Goal: Task Accomplishment & Management: Complete application form

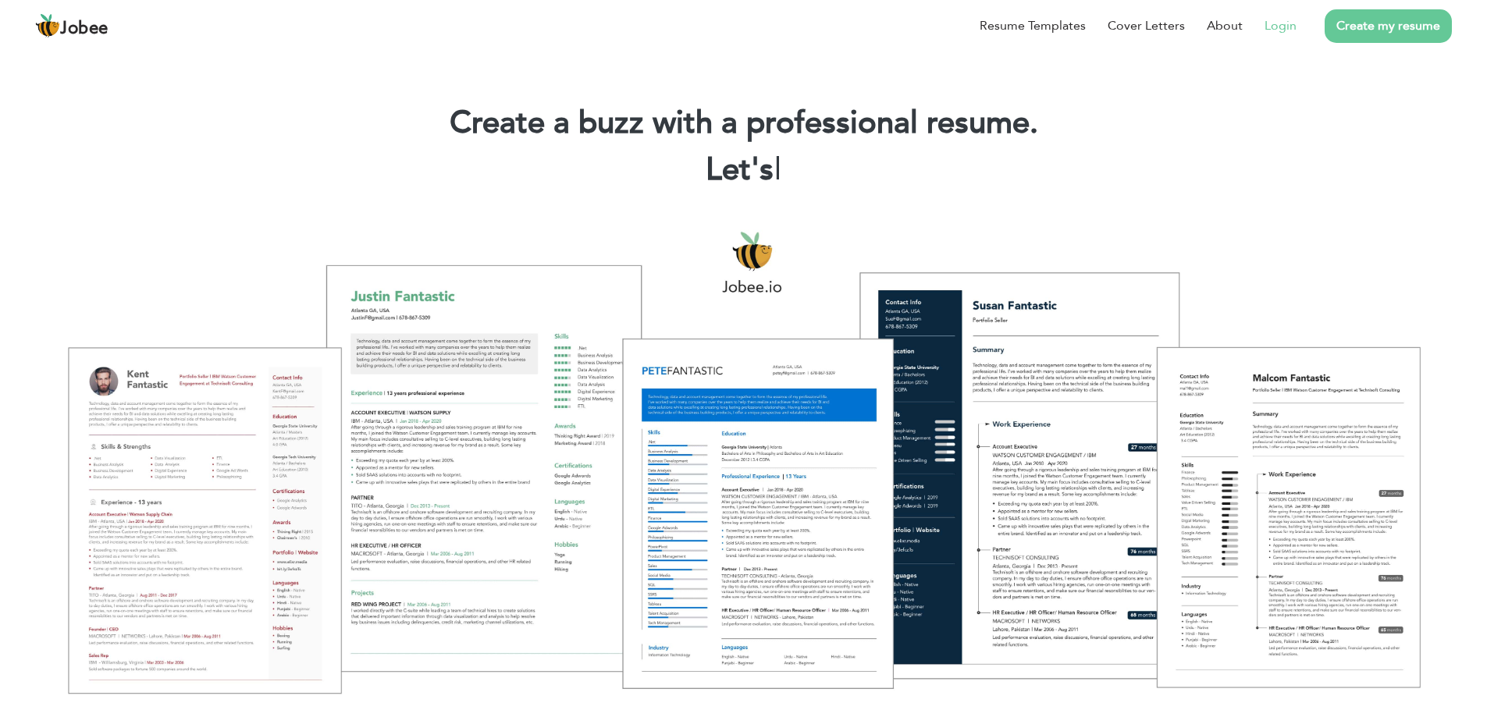
click at [1273, 28] on link "Login" at bounding box center [1281, 25] width 32 height 19
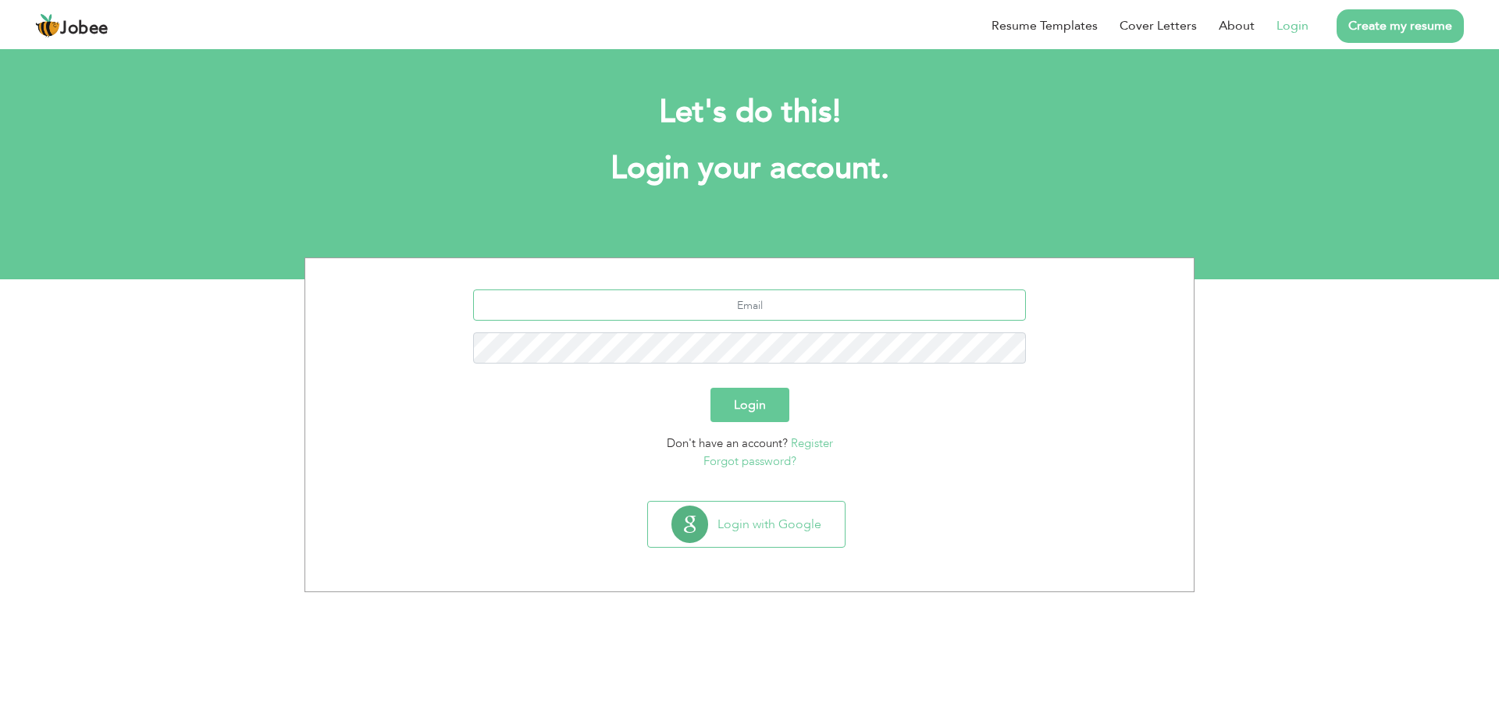
click at [764, 313] on input "text" at bounding box center [749, 305] width 553 height 31
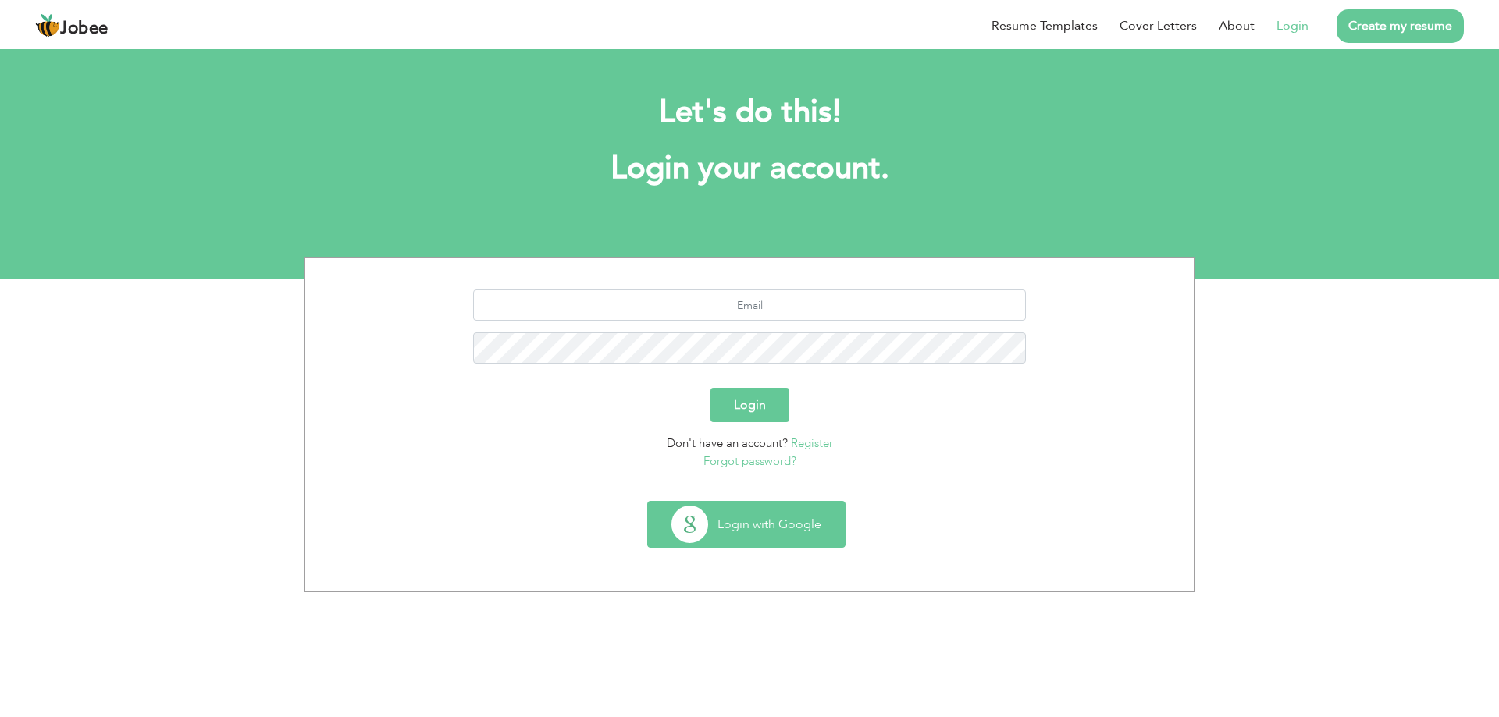
click at [781, 518] on button "Login with Google" at bounding box center [746, 524] width 197 height 45
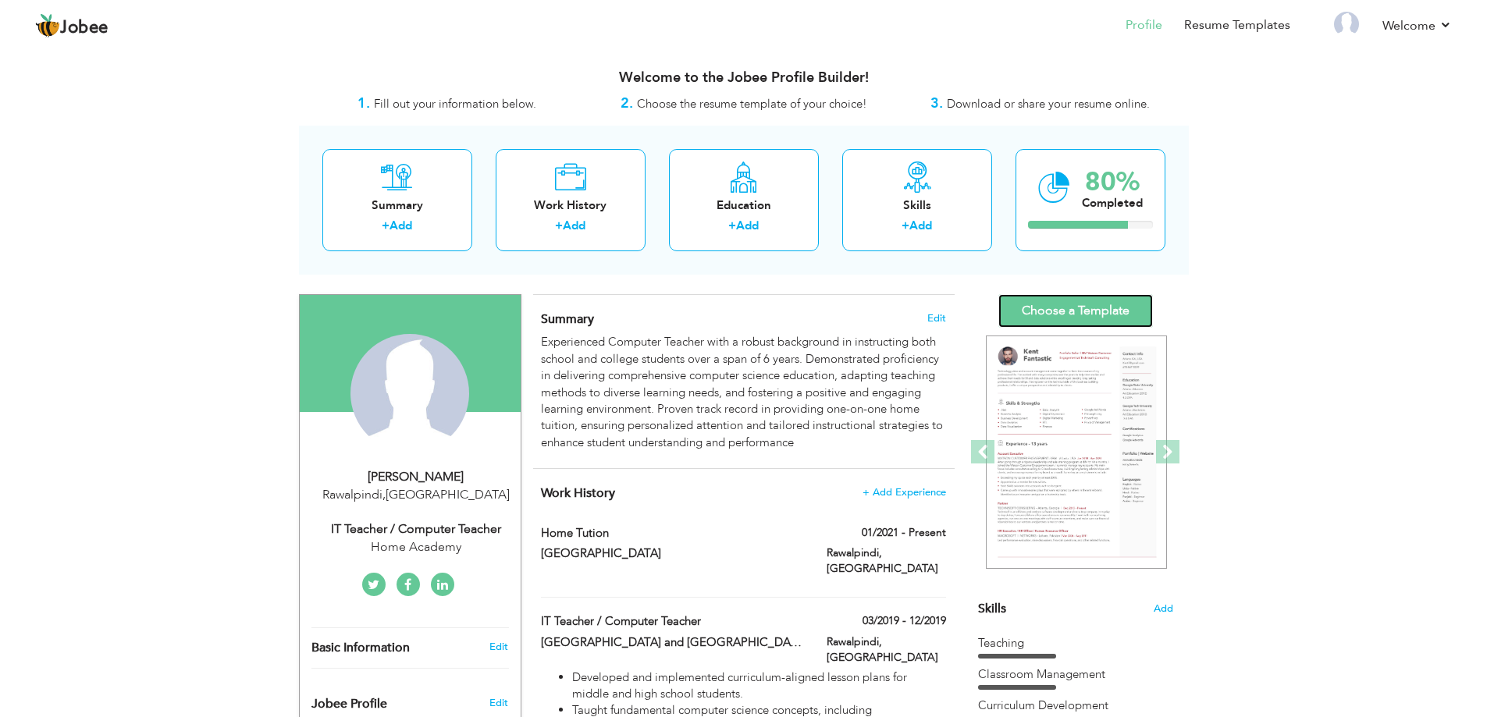
click at [1109, 318] on link "Choose a Template" at bounding box center [1075, 311] width 155 height 34
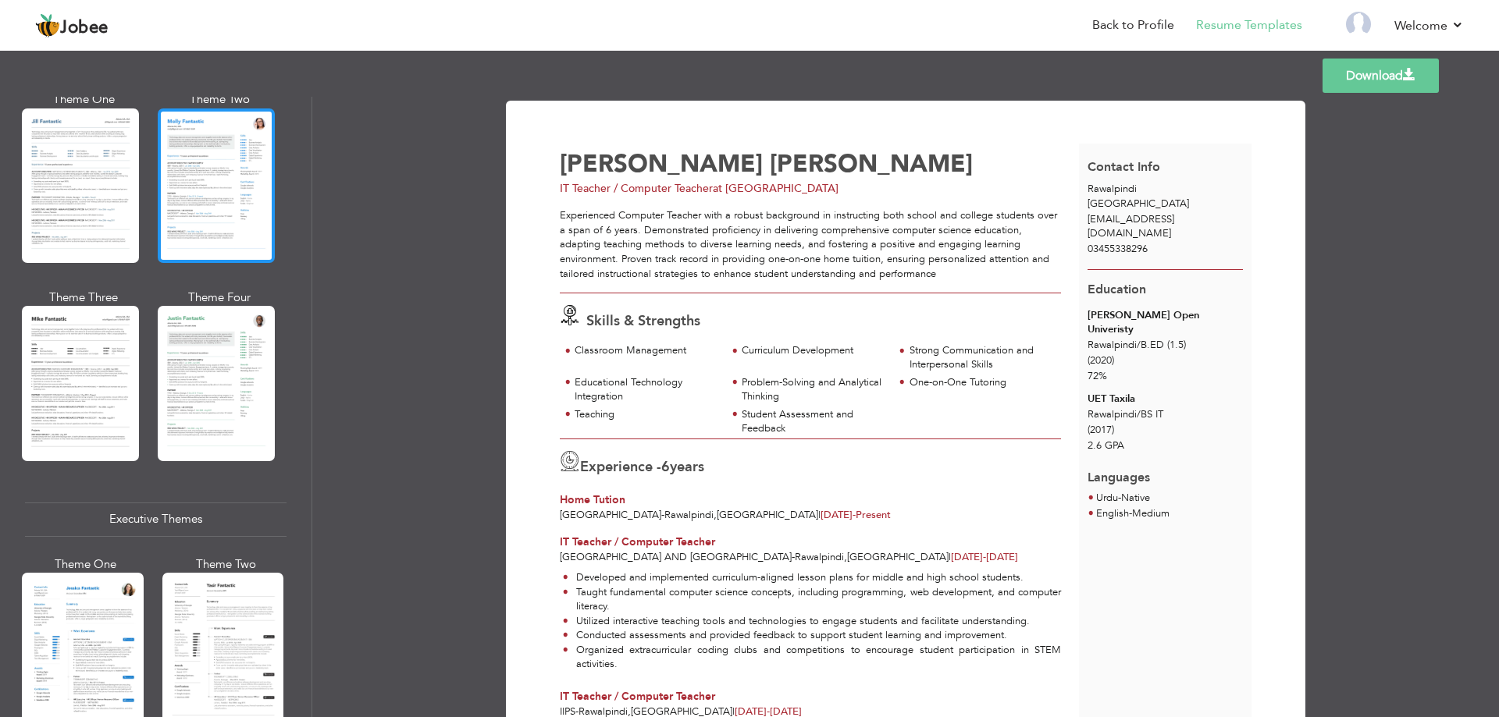
scroll to position [703, 0]
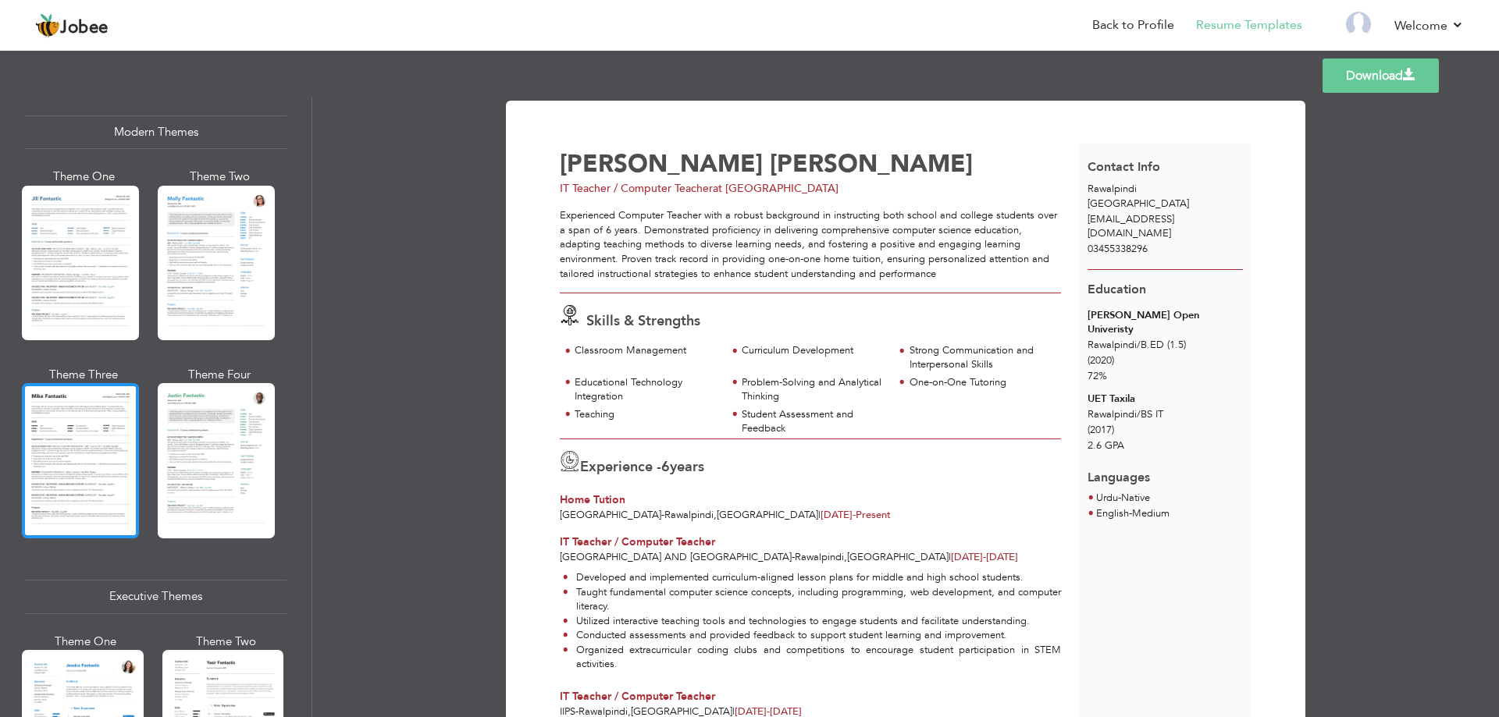
click at [105, 443] on div at bounding box center [80, 460] width 117 height 155
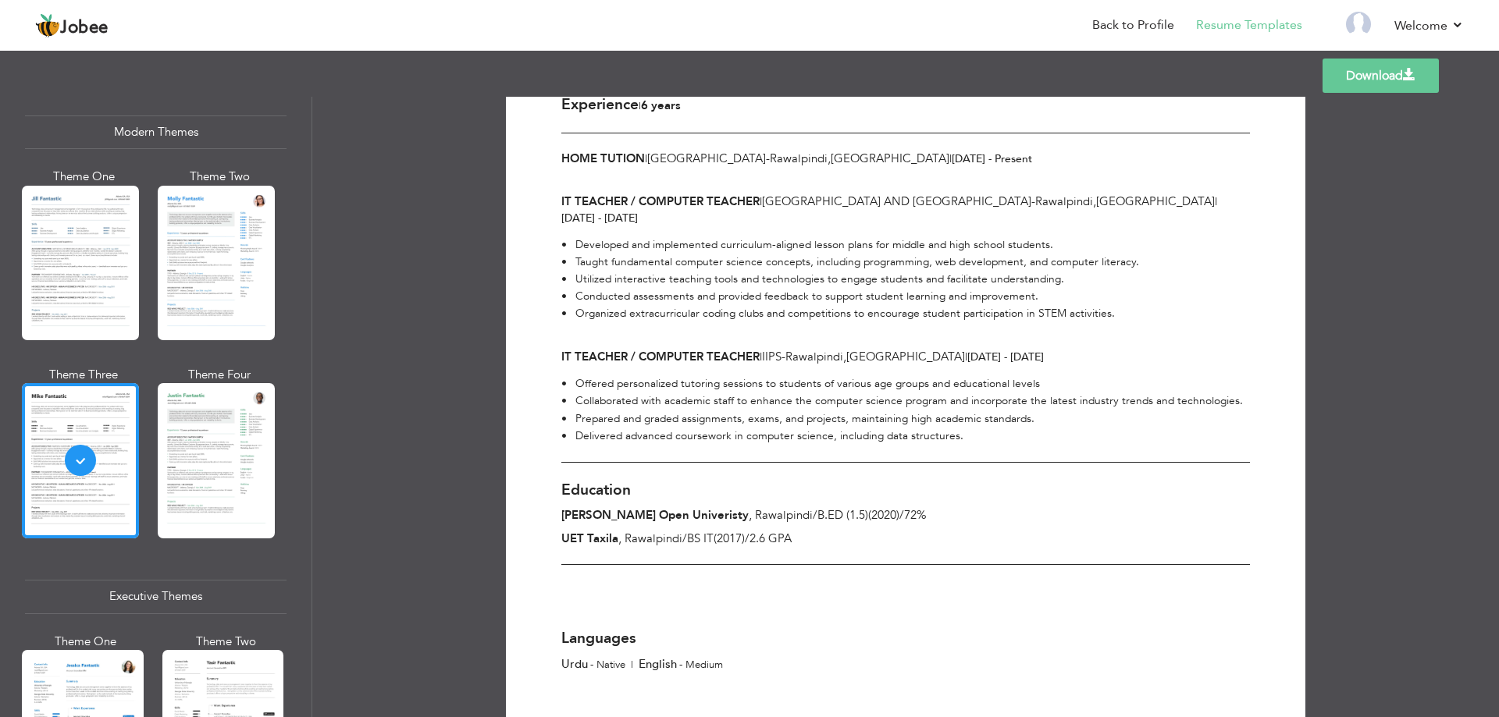
scroll to position [440, 0]
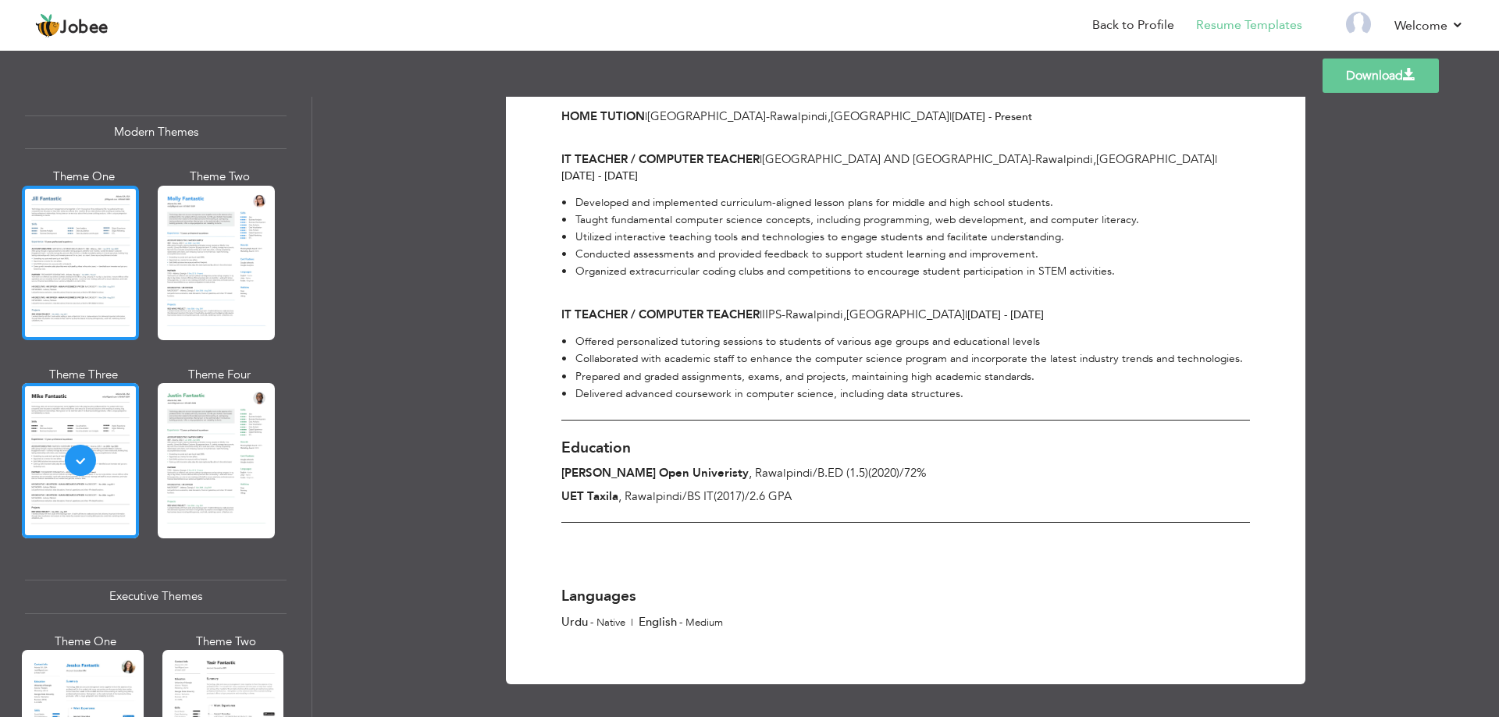
click at [97, 304] on div at bounding box center [80, 263] width 117 height 155
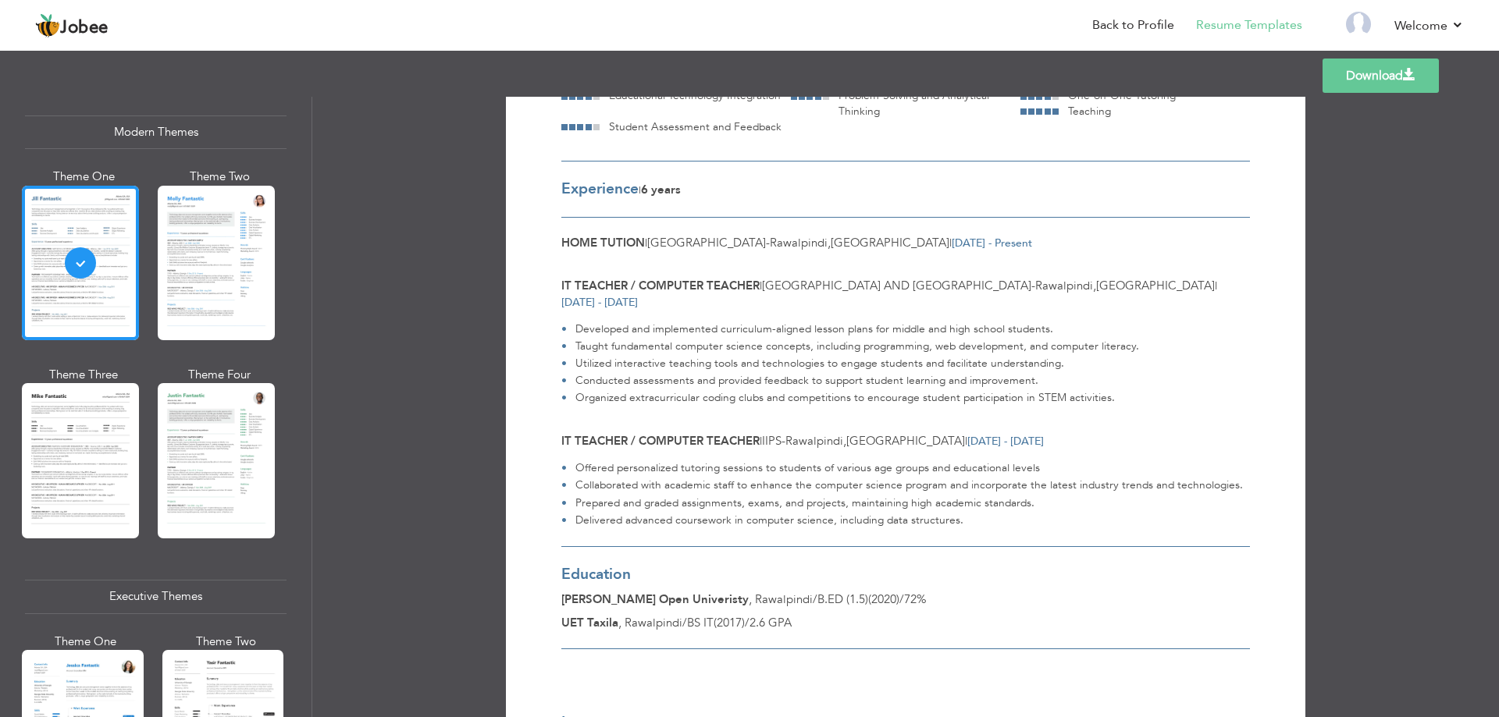
scroll to position [390, 0]
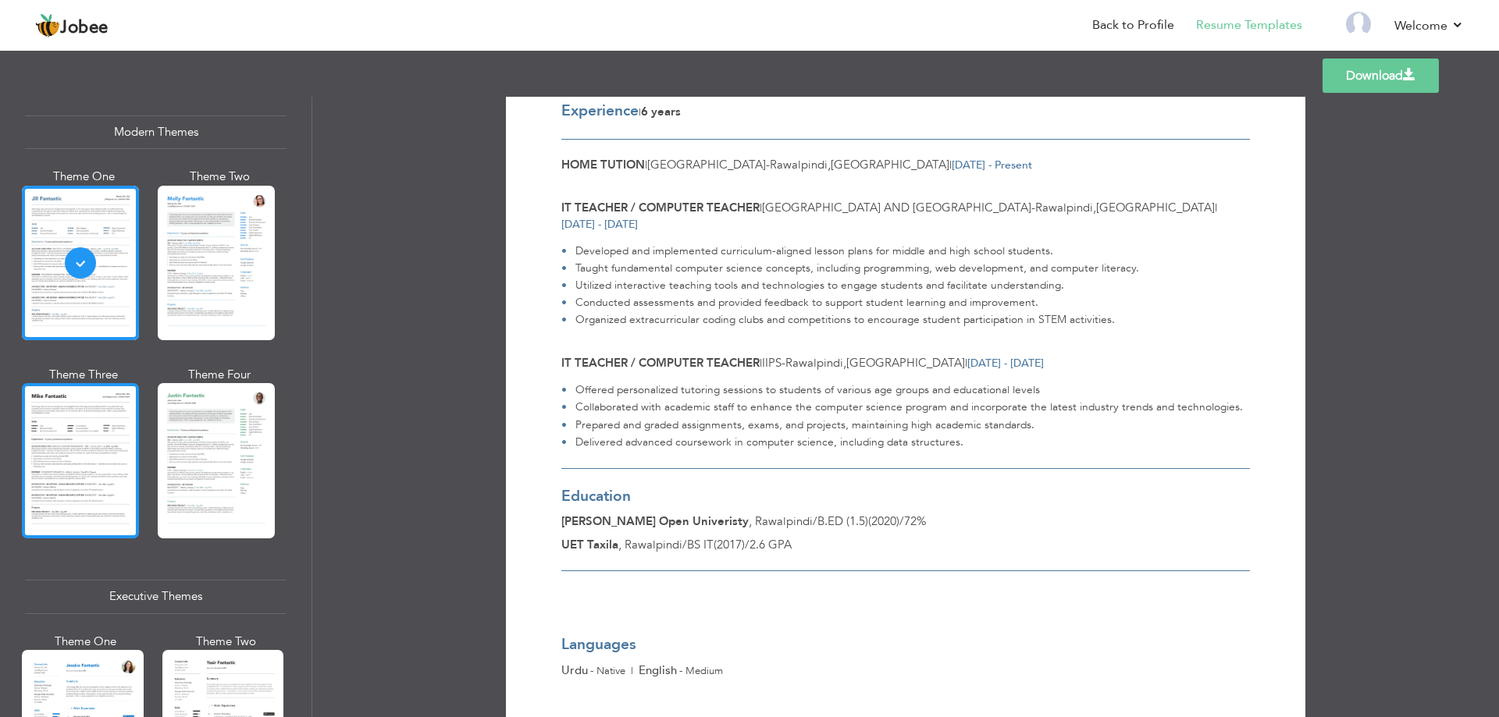
click at [57, 427] on div at bounding box center [80, 460] width 117 height 155
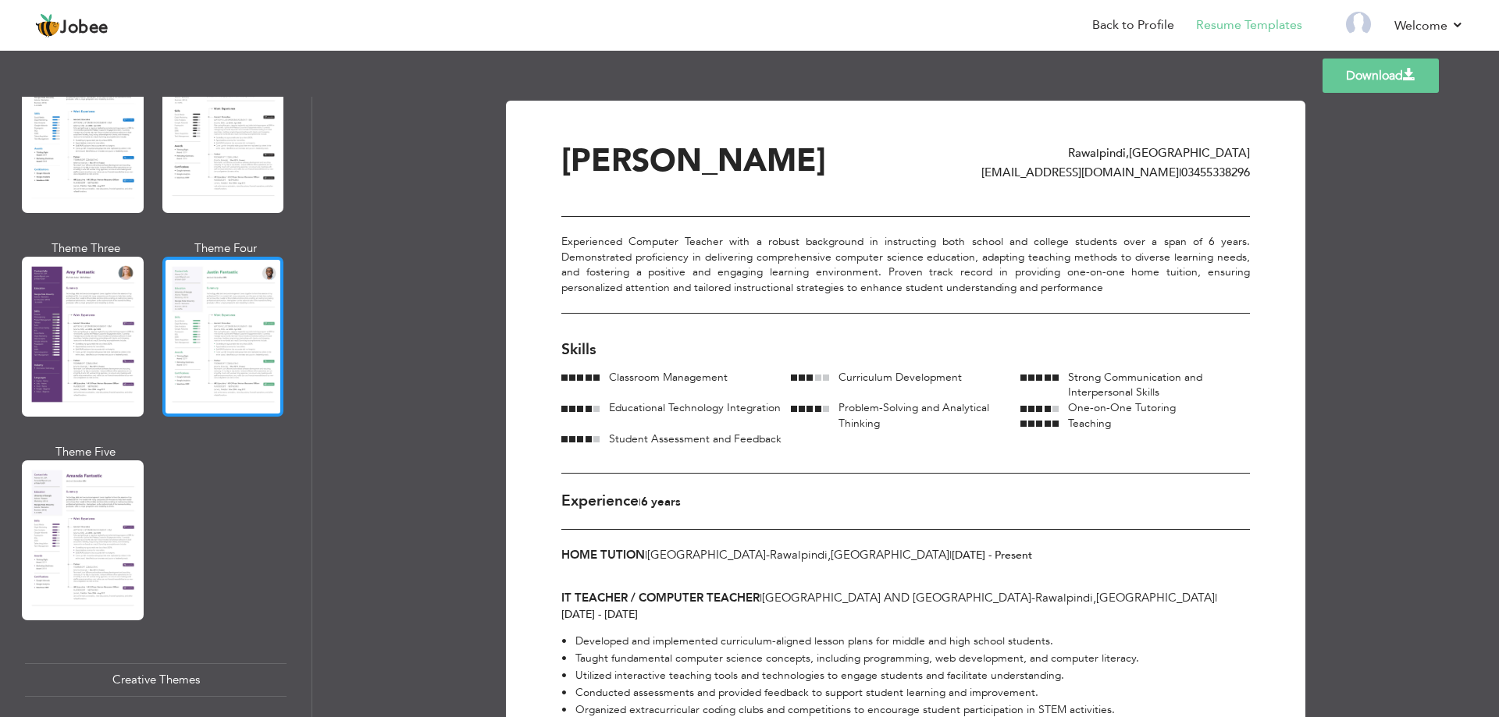
scroll to position [1327, 0]
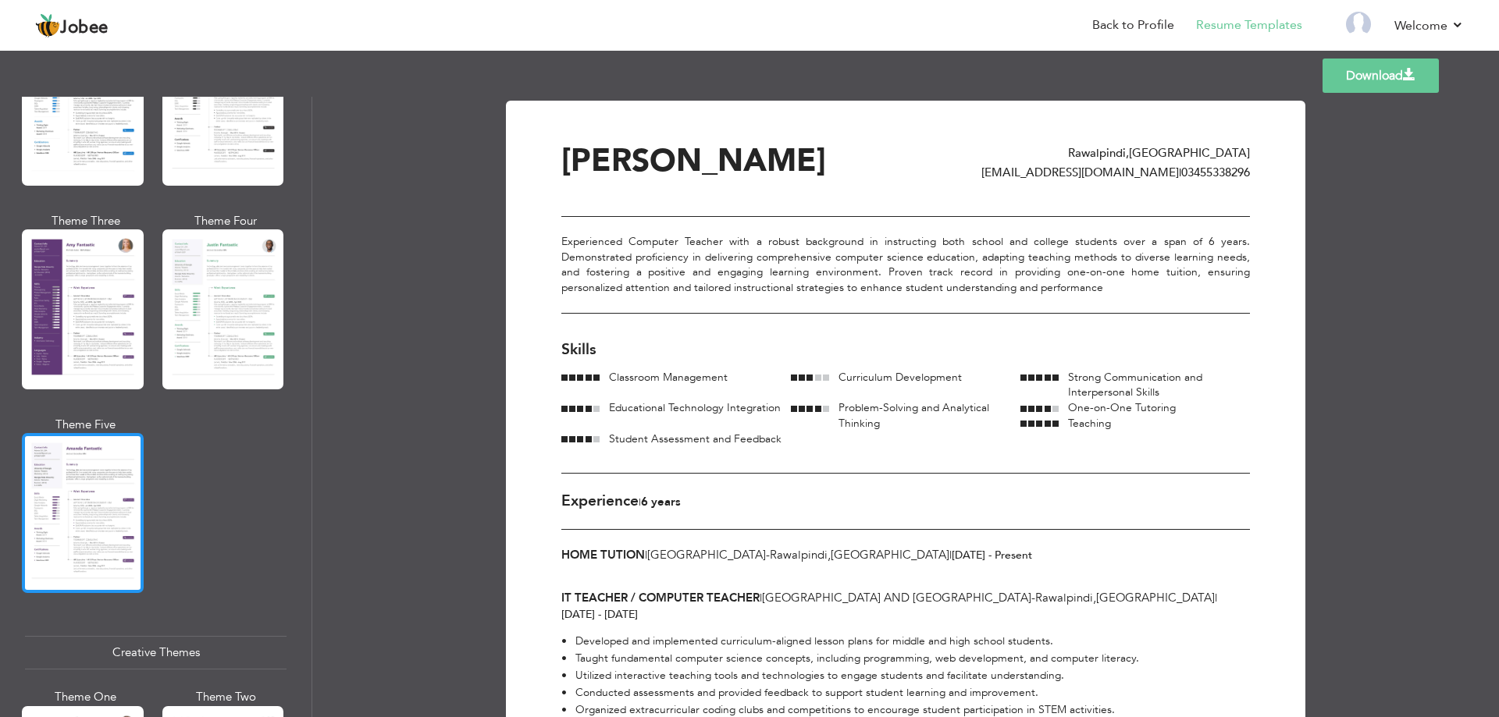
click at [107, 433] on div at bounding box center [83, 513] width 122 height 160
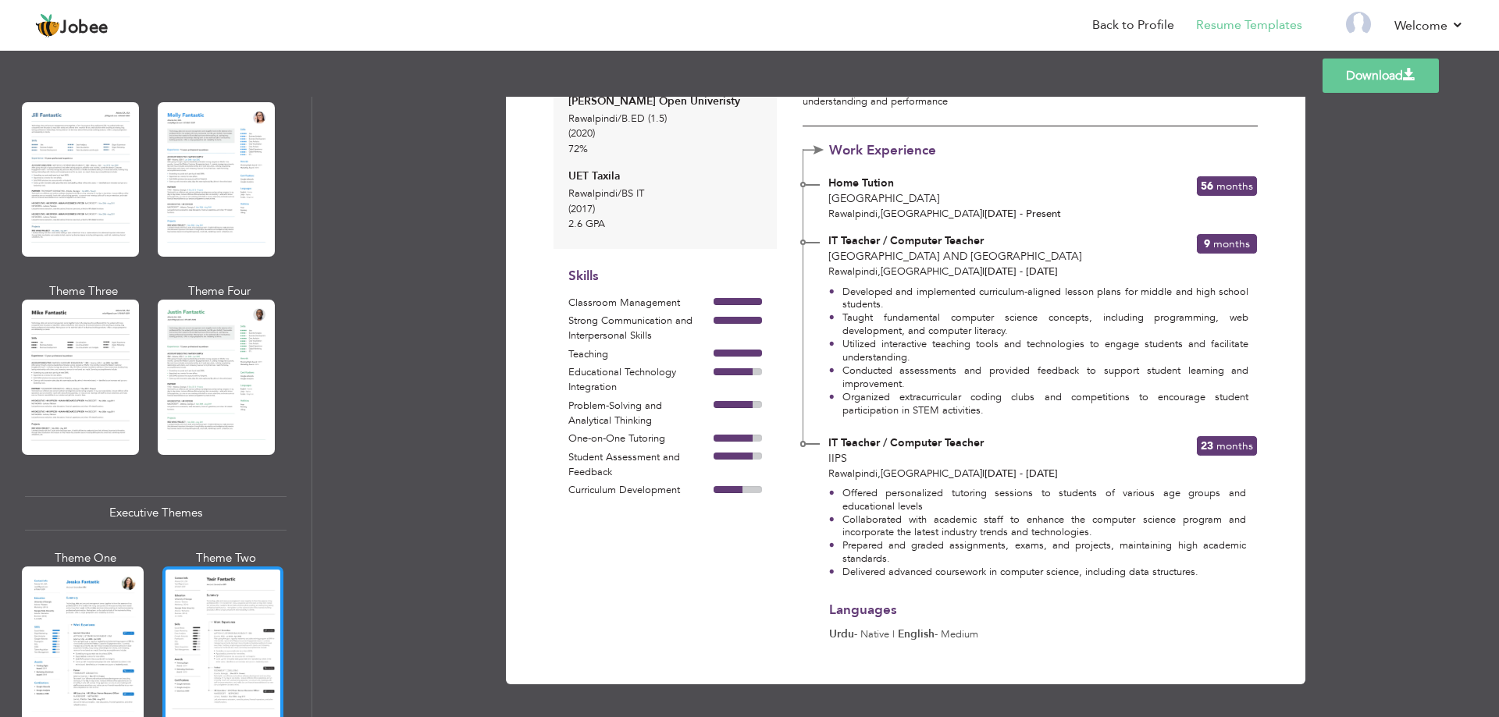
scroll to position [781, 0]
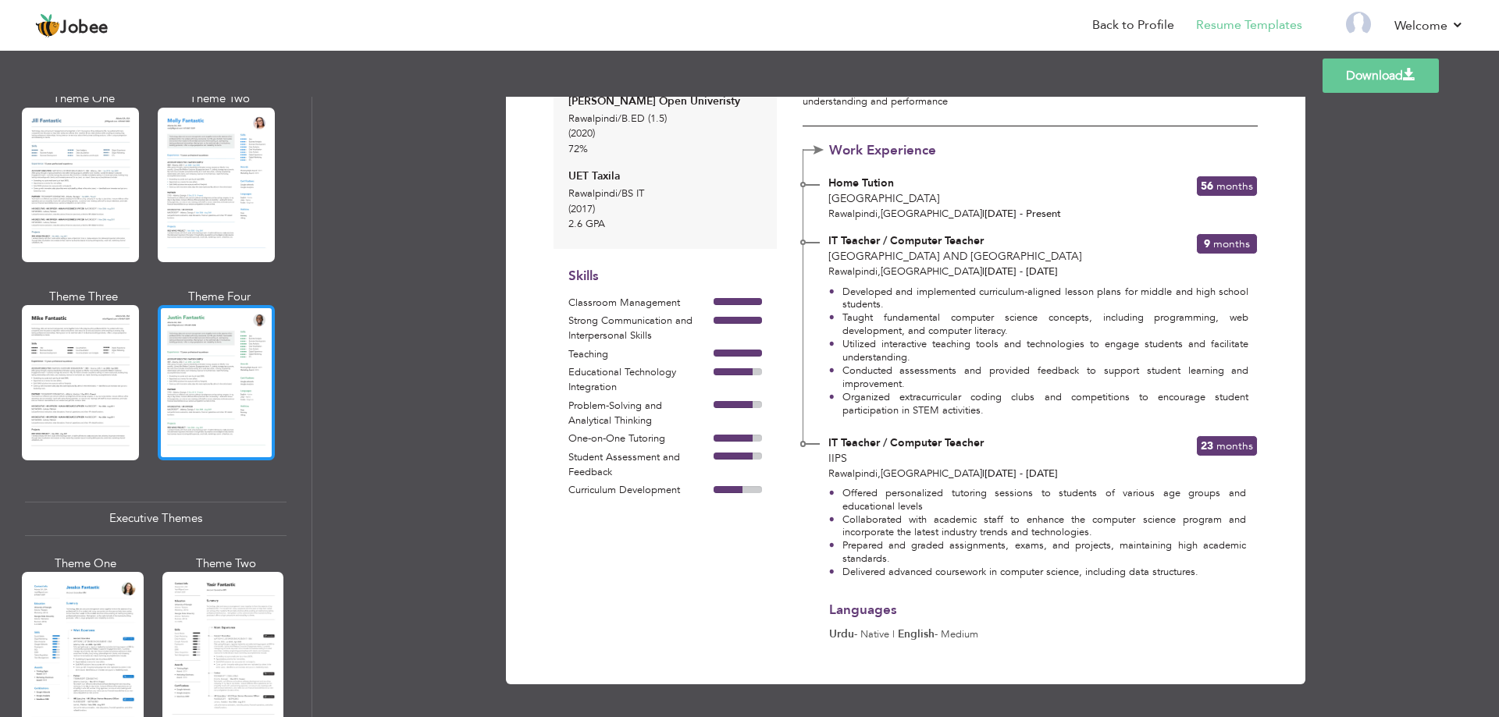
click at [190, 411] on div at bounding box center [216, 382] width 117 height 155
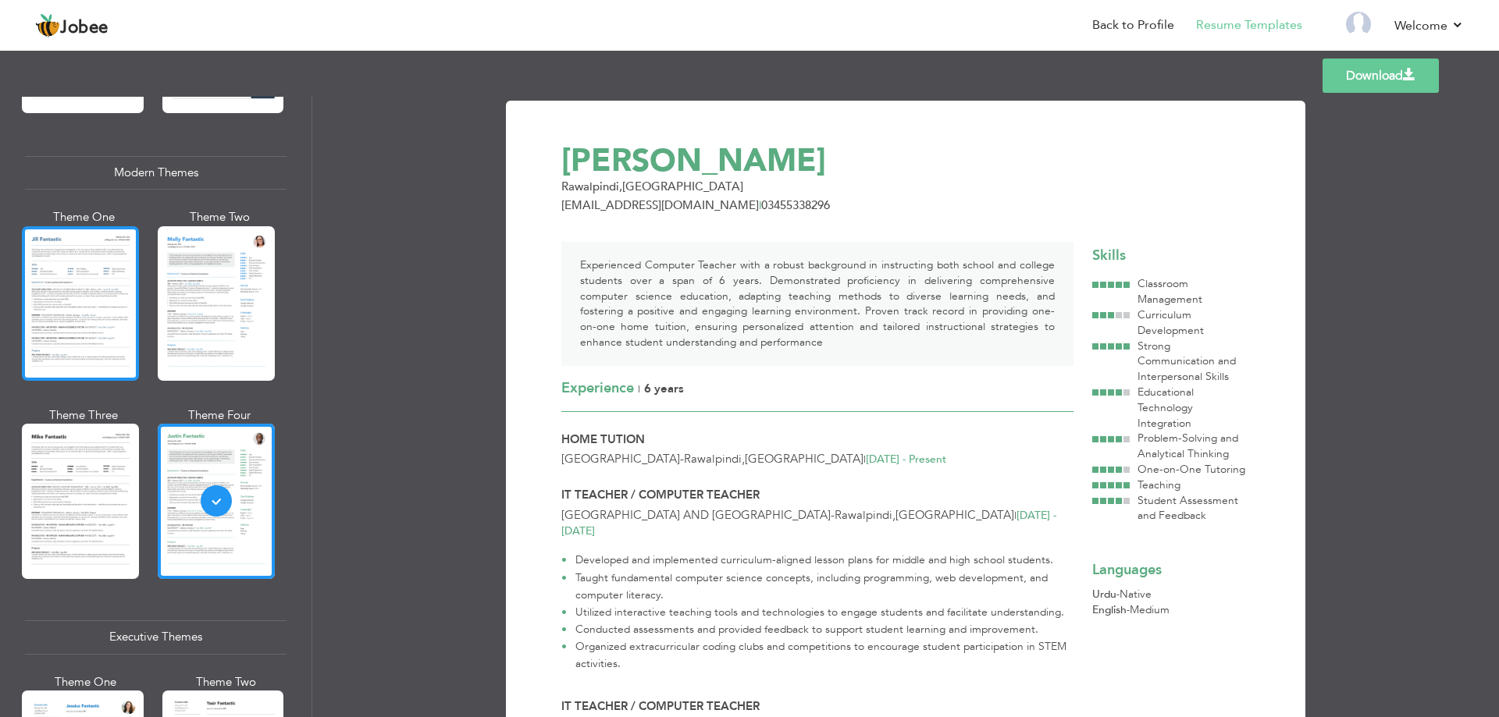
scroll to position [625, 0]
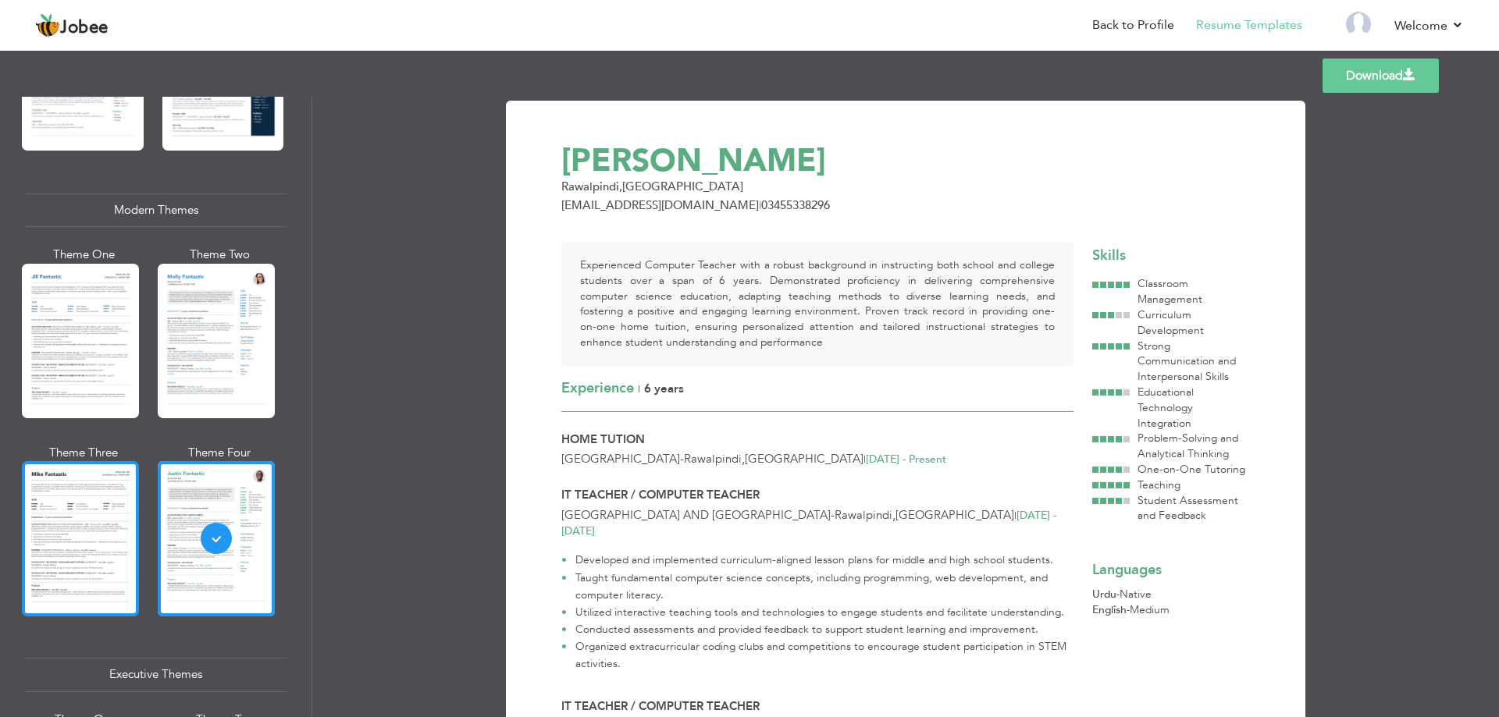
click at [95, 497] on div at bounding box center [80, 538] width 117 height 155
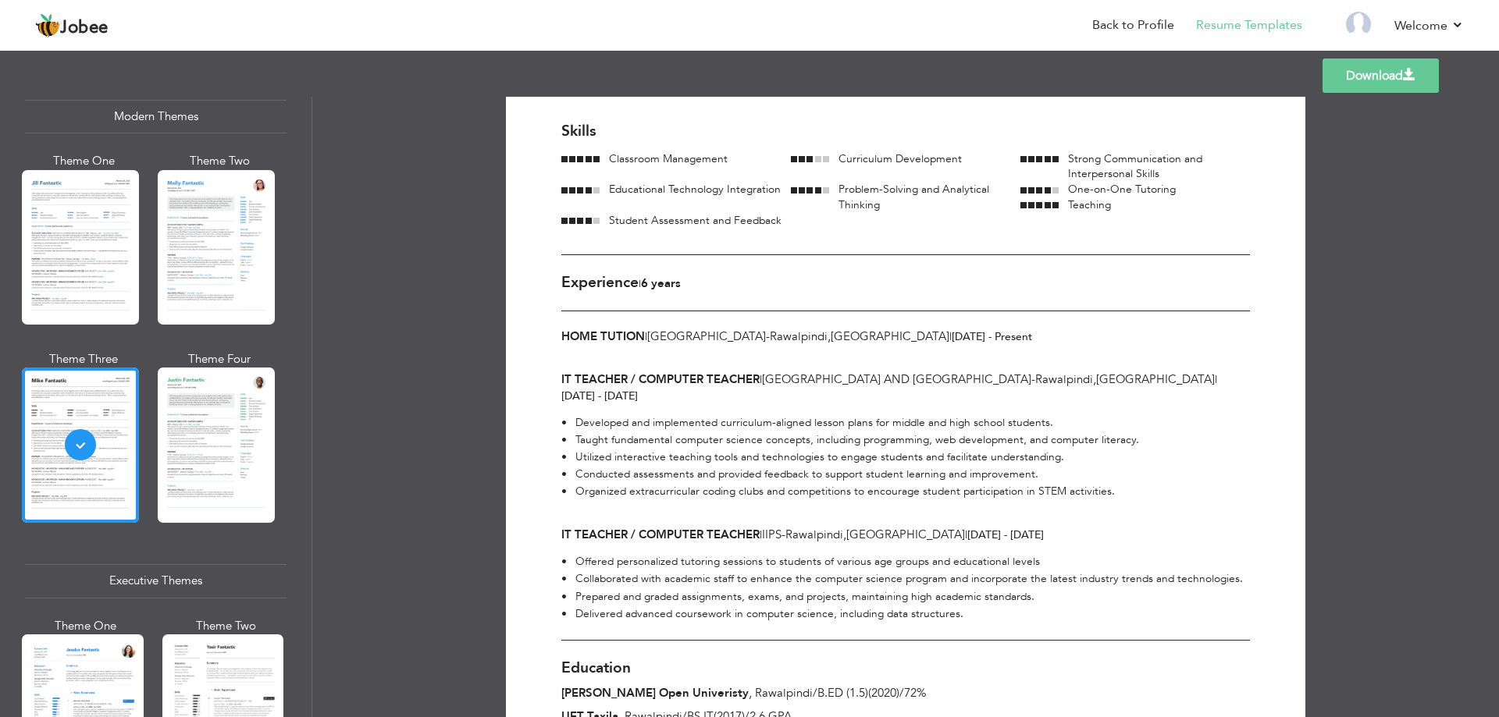
scroll to position [0, 0]
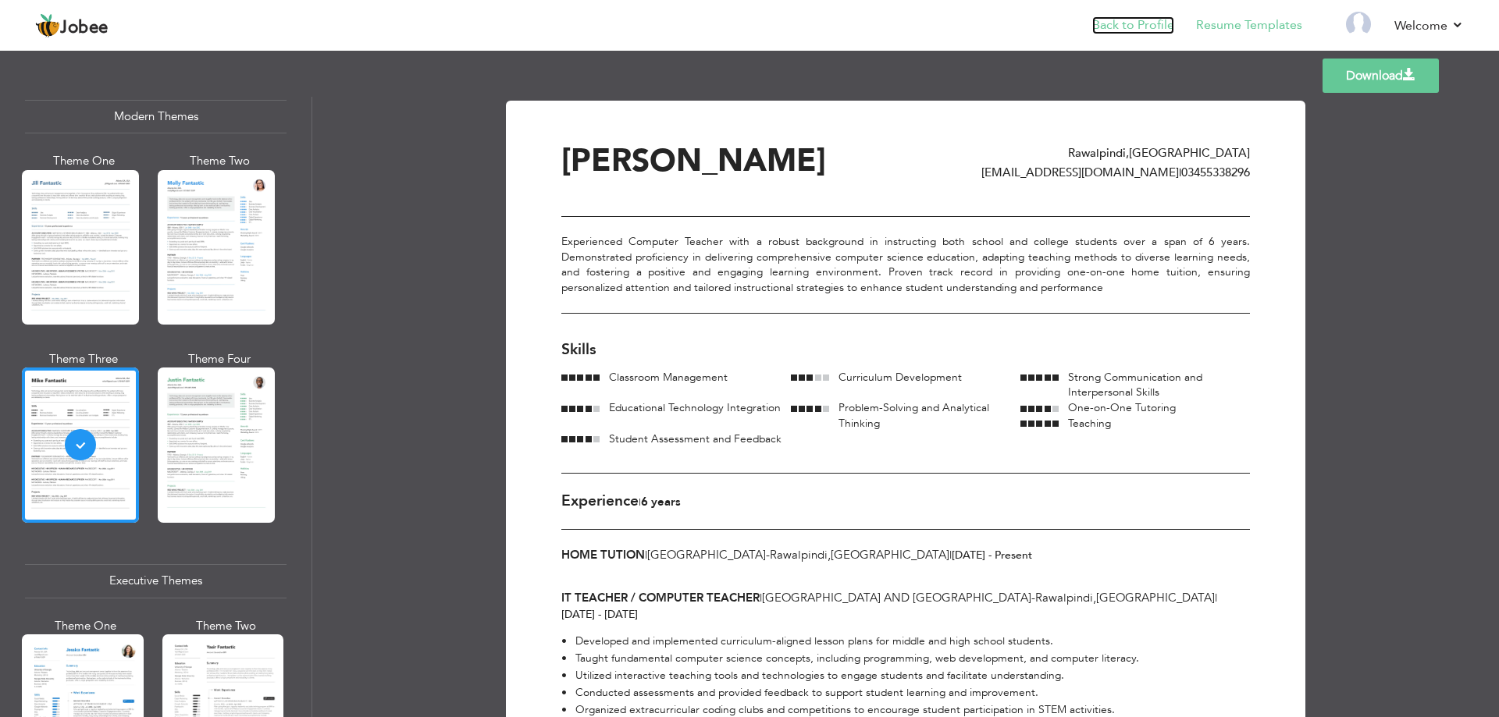
click at [1141, 30] on link "Back to Profile" at bounding box center [1133, 25] width 82 height 18
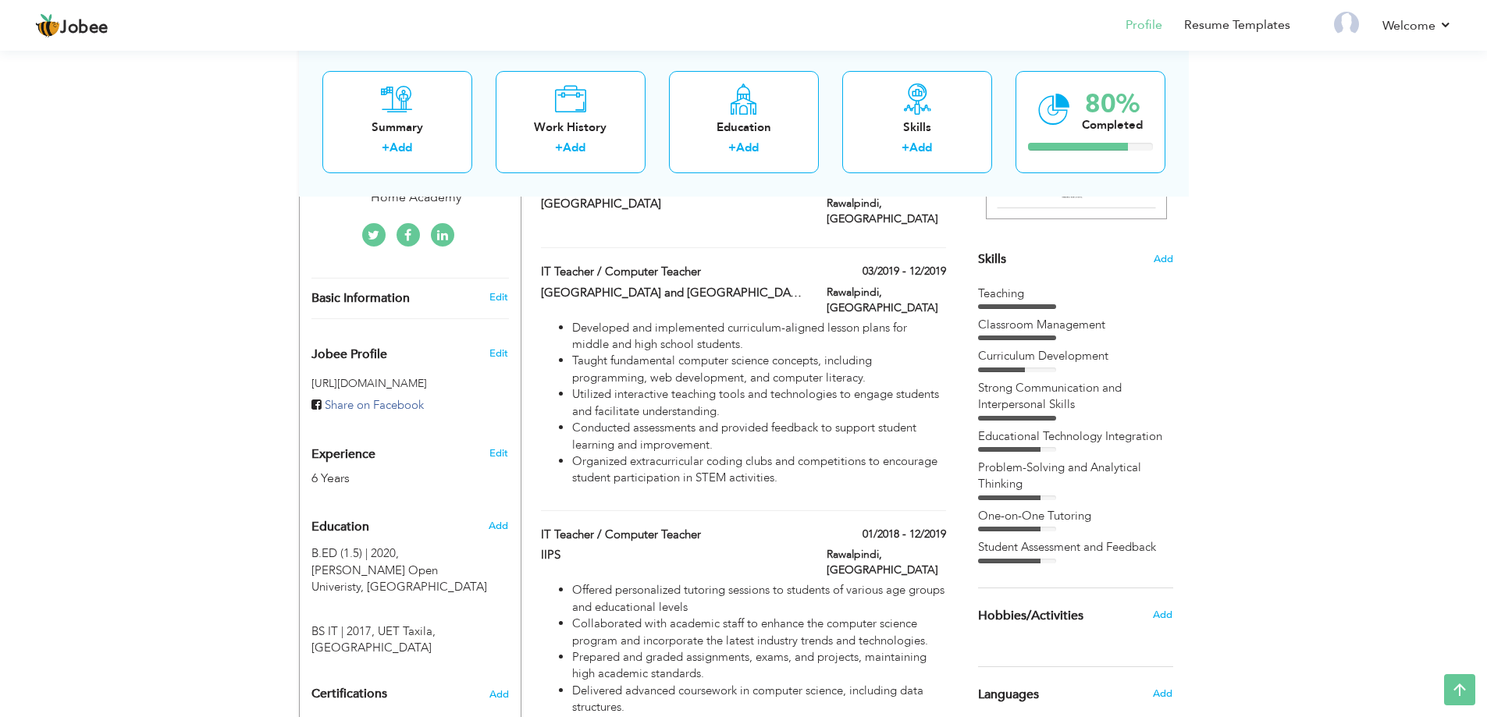
scroll to position [390, 0]
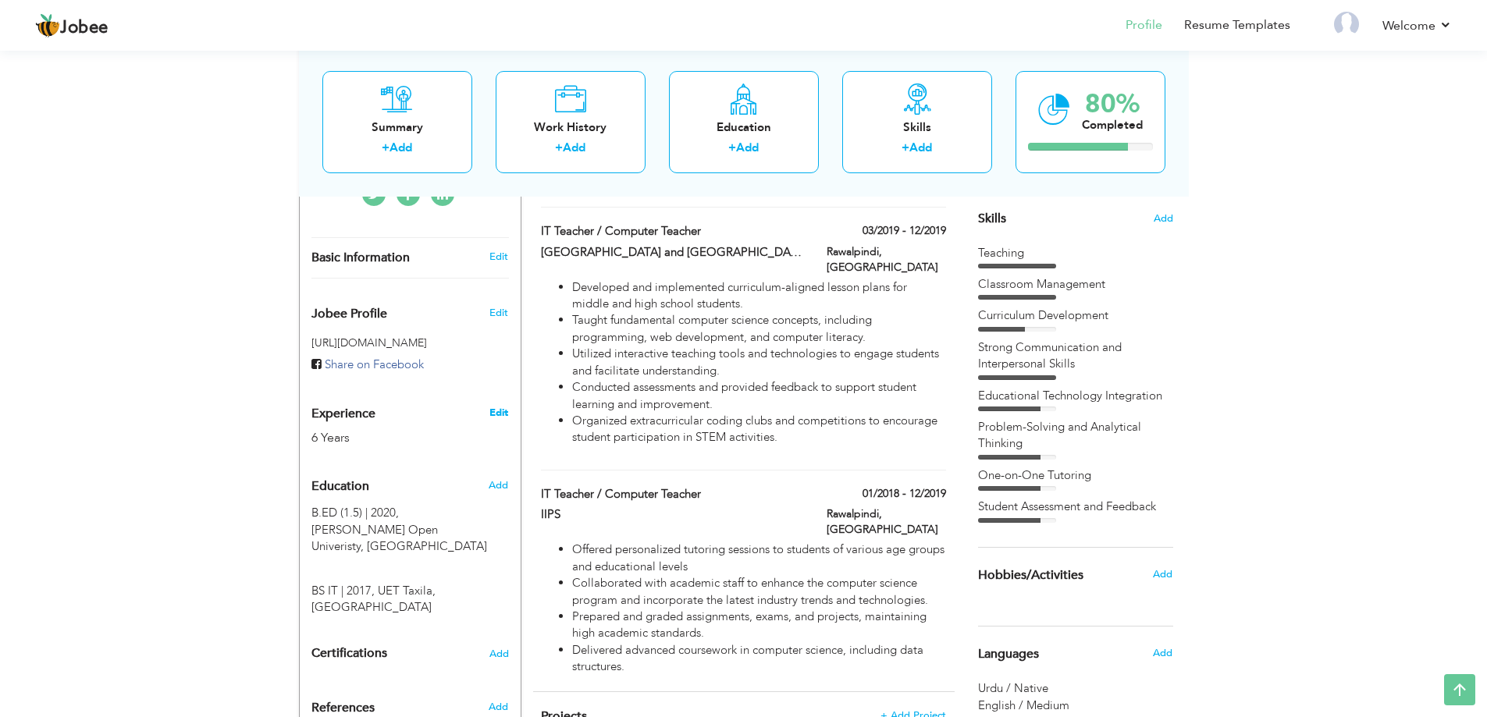
click at [502, 415] on link "Edit" at bounding box center [498, 413] width 19 height 14
type input "[PERSON_NAME]"
type input "03455338296"
select select "number:166"
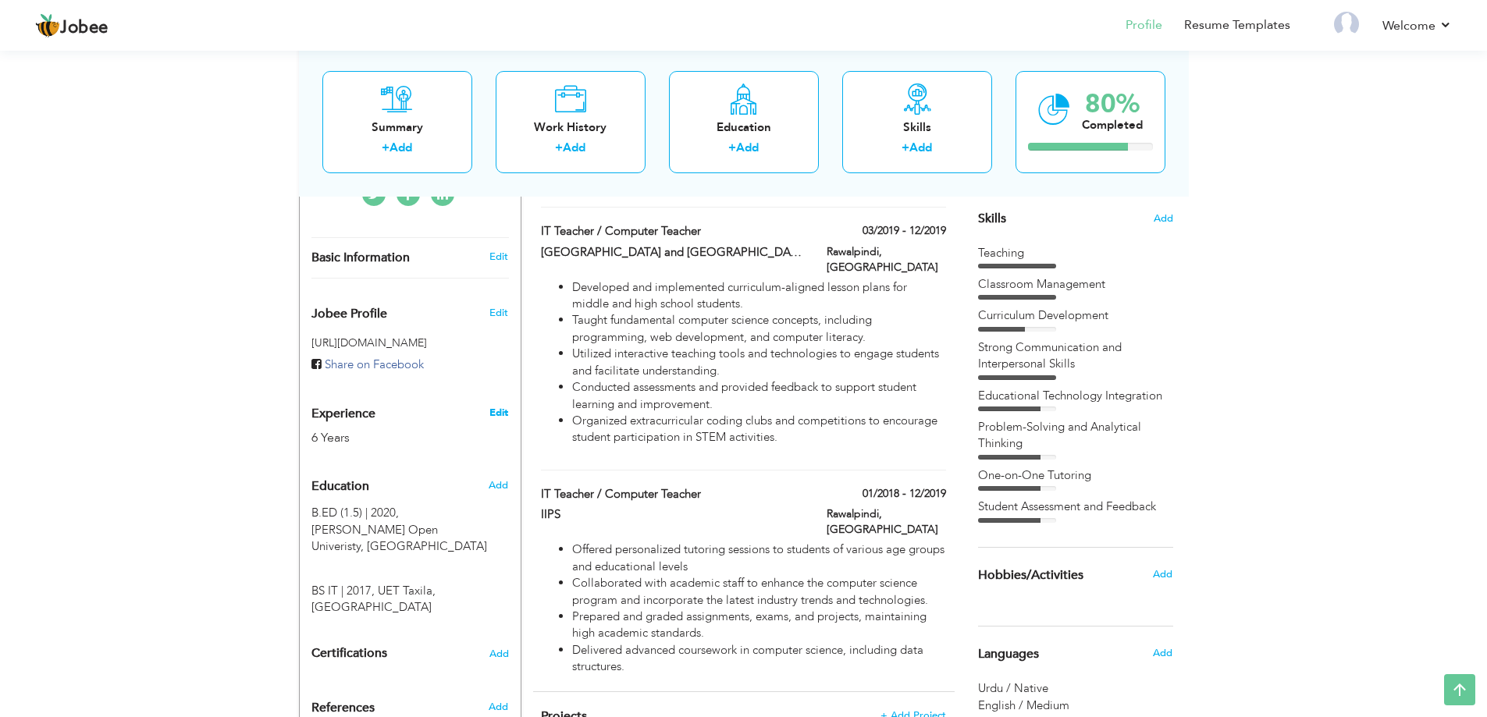
type input "Rawalpindi"
select select "number:8"
type input "Home Academy"
type input "IT Teacher / Computer Teacher"
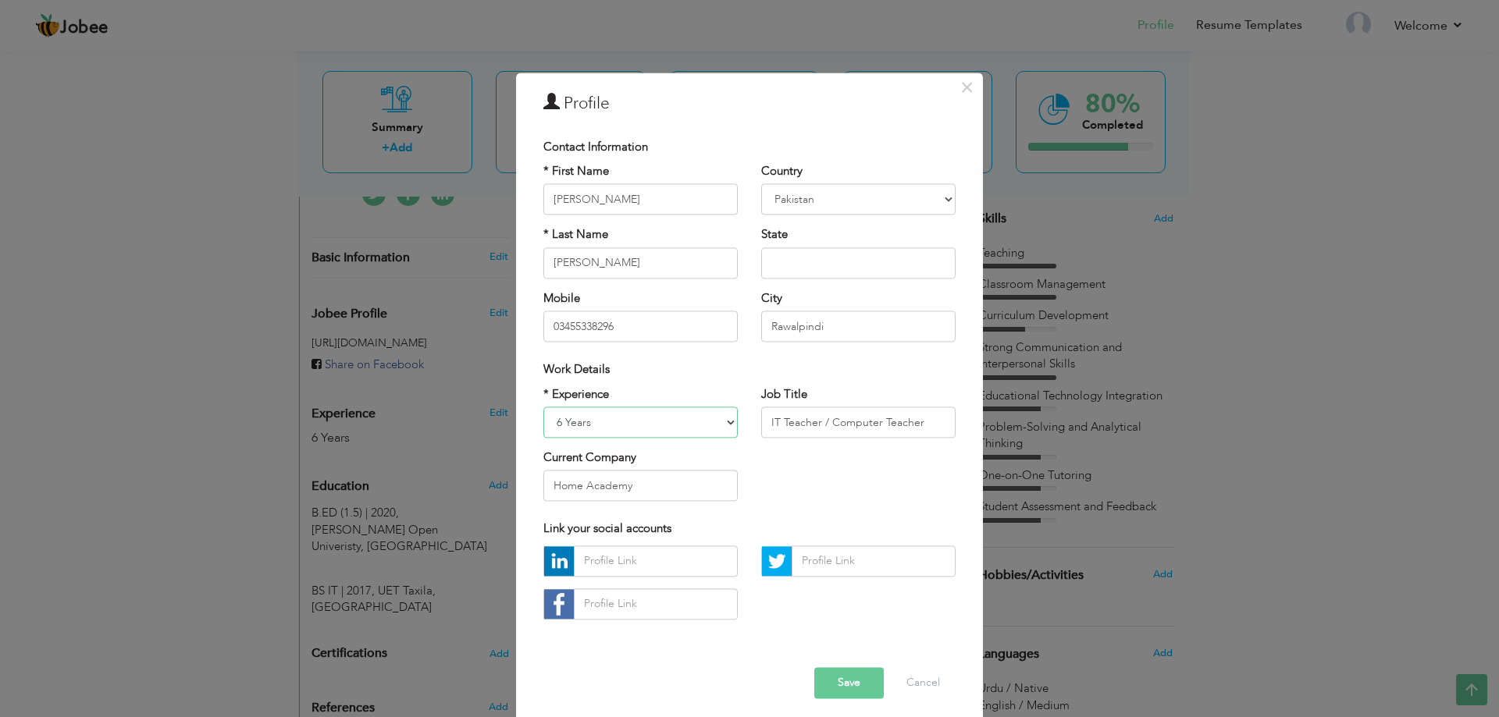
click at [664, 429] on select "Entry Level Less than 1 Year 1 Year 2 Years 3 Years 4 Years 5 Years 6 Years 7 Y…" at bounding box center [640, 422] width 194 height 31
click at [771, 452] on div "* Experience Entry Level Less than 1 Year 1 Year 2 Years 3 Years 4 Years 5 Year…" at bounding box center [750, 449] width 436 height 127
click at [619, 427] on select "Entry Level Less than 1 Year 1 Year 2 Years 3 Years 4 Years 5 Years 6 Years 7 Y…" at bounding box center [640, 422] width 194 height 31
click at [543, 407] on select "Entry Level Less than 1 Year 1 Year 2 Years 3 Years 4 Years 5 Years 6 Years 7 Y…" at bounding box center [640, 422] width 194 height 31
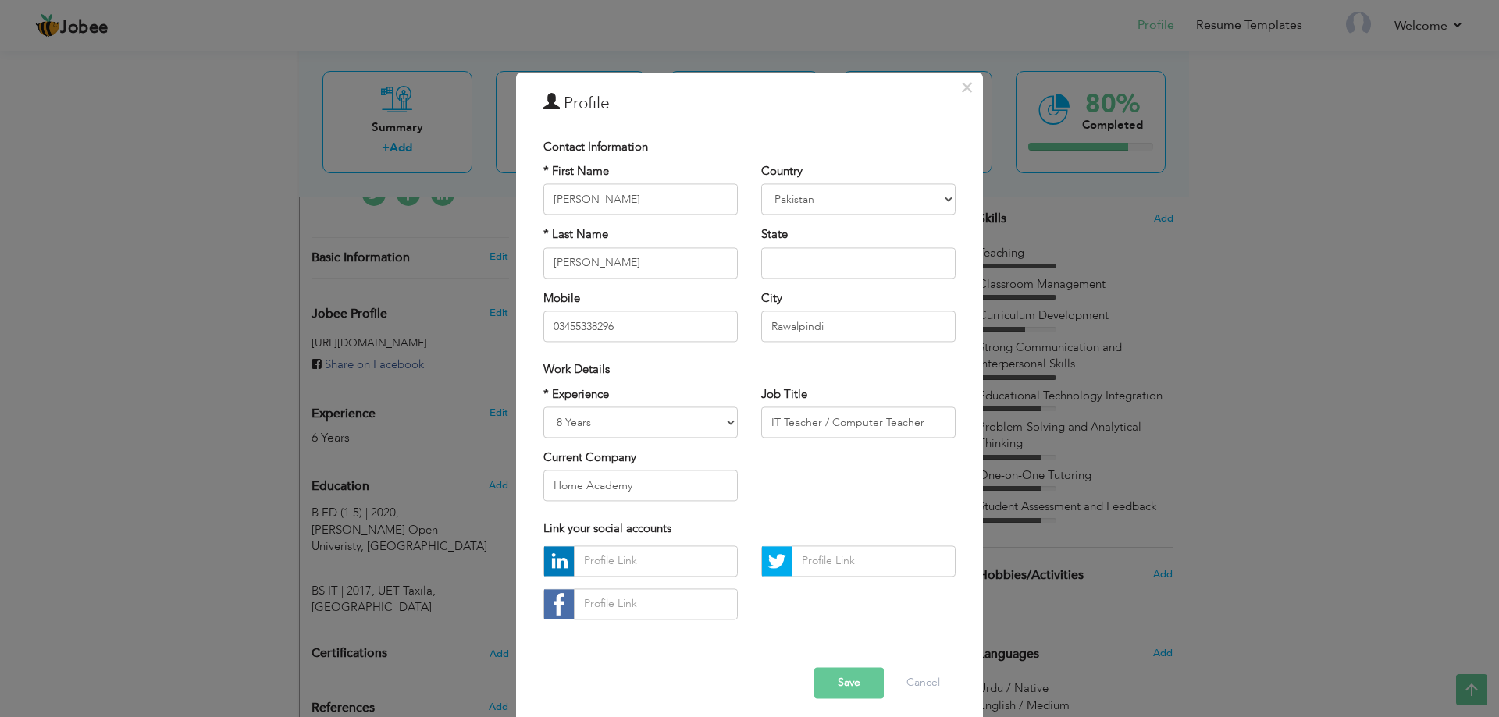
click at [753, 477] on div "* Experience Entry Level Less than 1 Year 1 Year 2 Years 3 Years 4 Years 5 Year…" at bounding box center [750, 449] width 436 height 127
click at [615, 425] on select "Entry Level Less than 1 Year 1 Year 2 Years 3 Years 4 Years 5 Years 6 Years 7 Y…" at bounding box center [640, 422] width 194 height 31
select select "number:9"
click at [543, 407] on select "Entry Level Less than 1 Year 1 Year 2 Years 3 Years 4 Years 5 Years 6 Years 7 Y…" at bounding box center [640, 422] width 194 height 31
click at [813, 486] on div "* Experience Entry Level Less than 1 Year 1 Year 2 Years 3 Years 4 Years 5 Year…" at bounding box center [750, 449] width 436 height 127
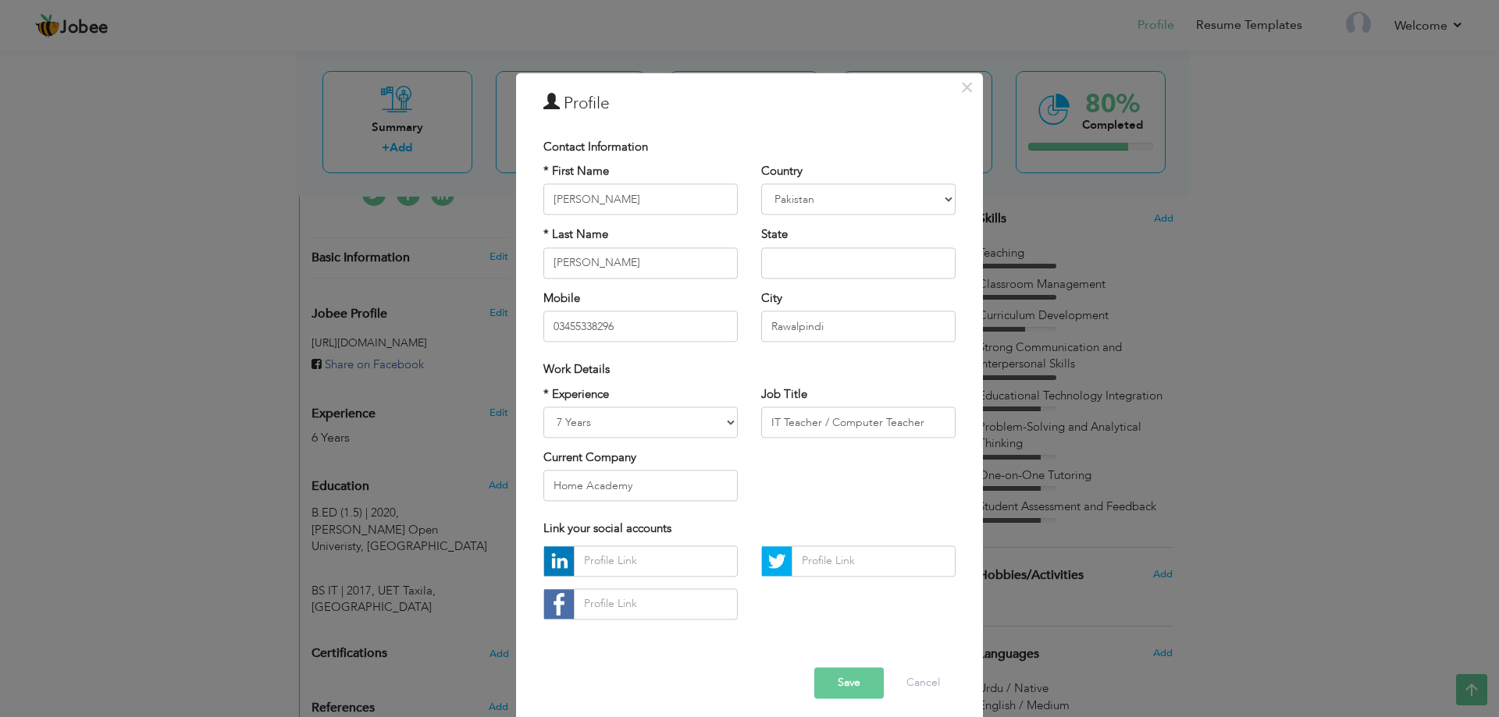
click at [840, 678] on button "Save" at bounding box center [848, 682] width 69 height 31
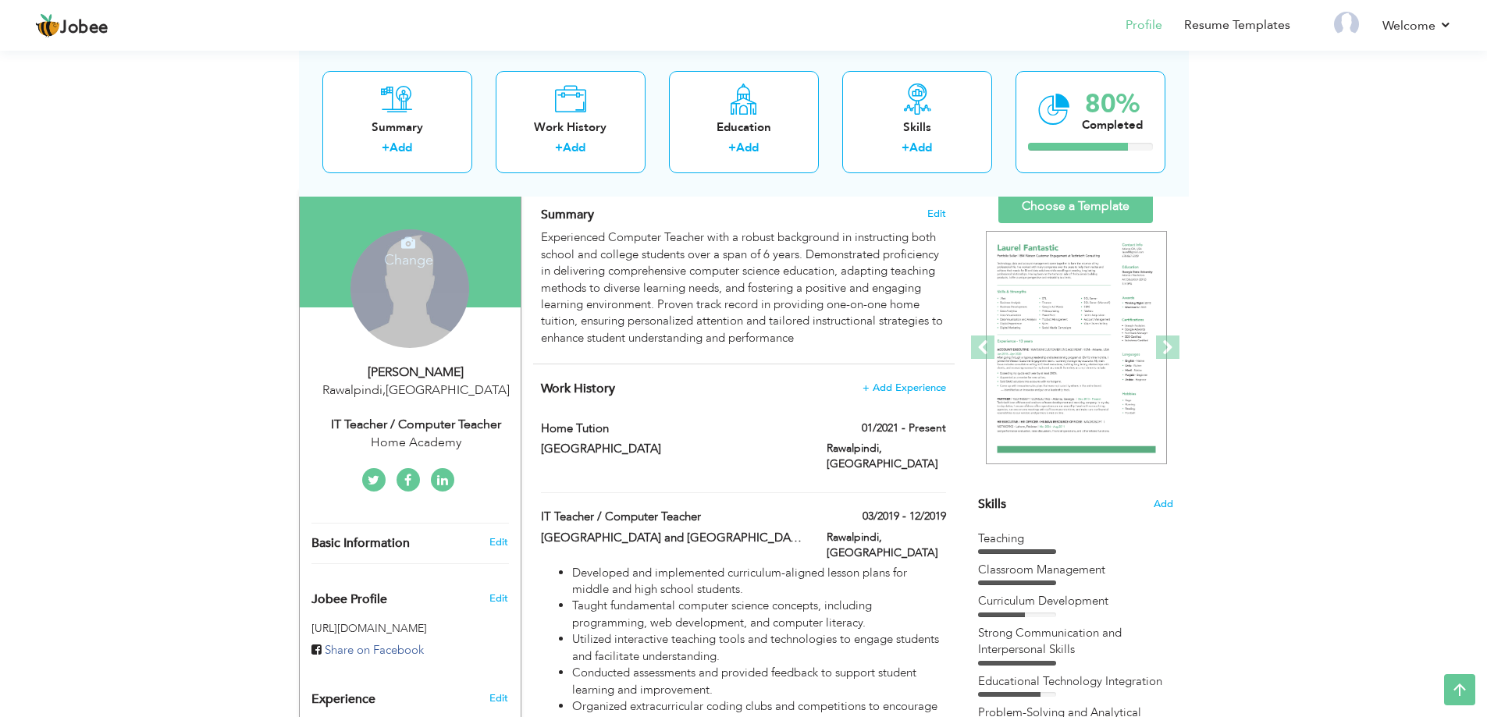
scroll to position [78, 0]
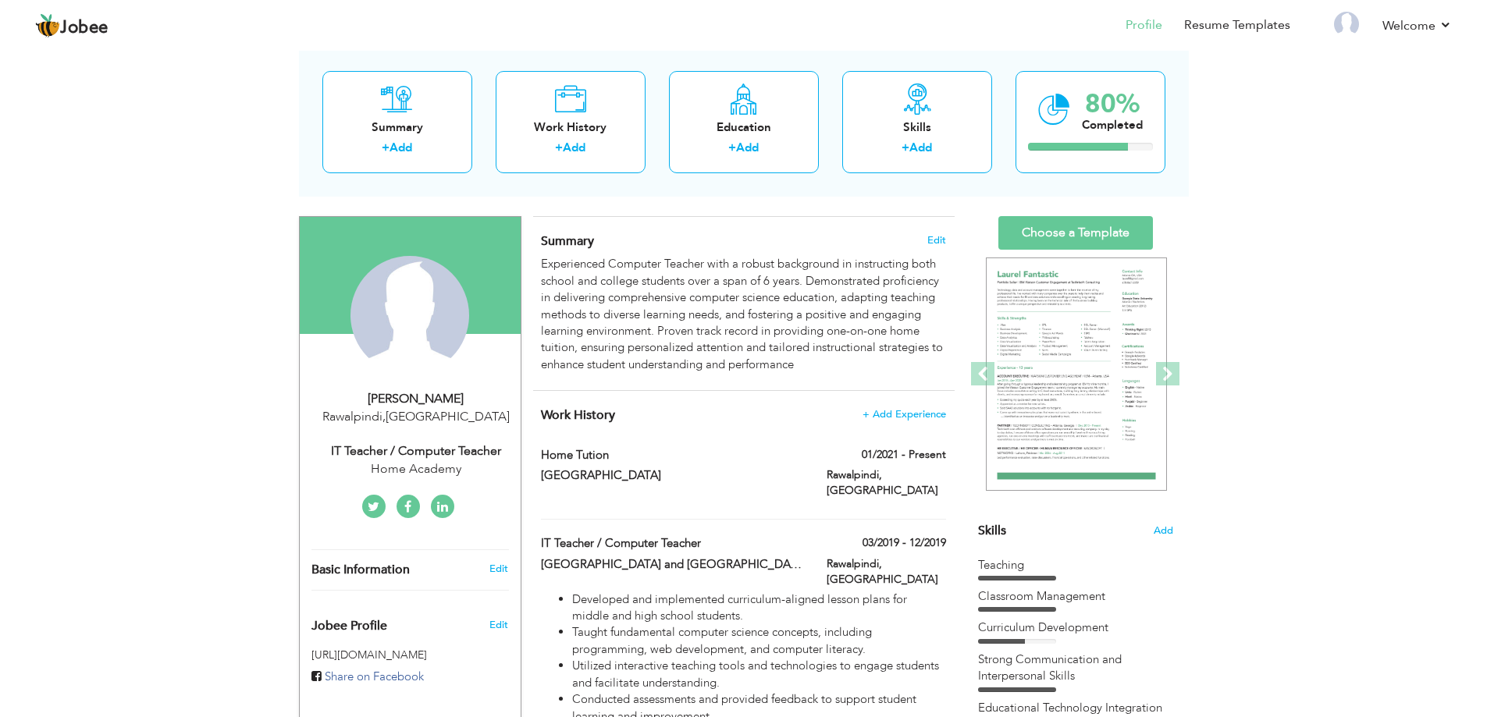
click at [415, 450] on div "IT Teacher / Computer Teacher" at bounding box center [415, 452] width 209 height 18
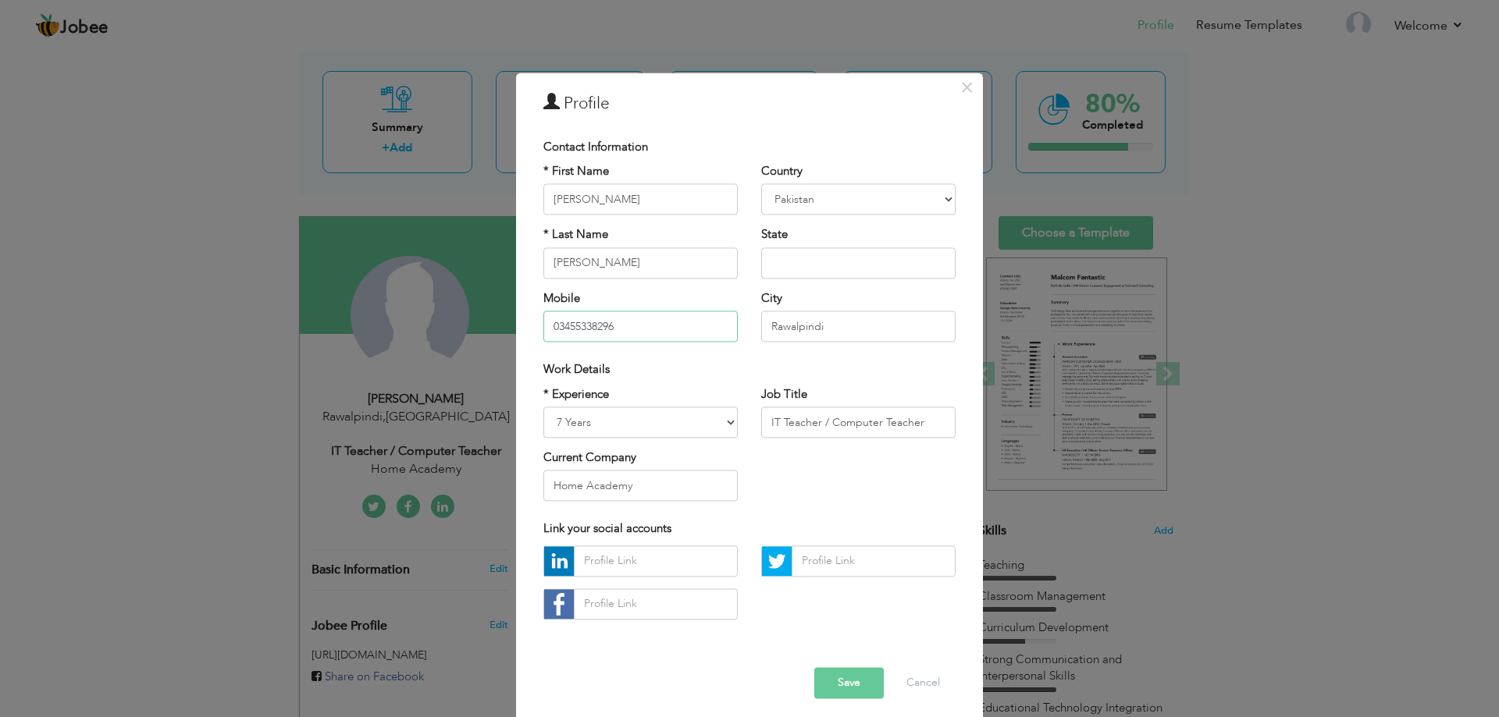
drag, startPoint x: 608, startPoint y: 330, endPoint x: 418, endPoint y: 330, distance: 189.7
click at [449, 330] on div "× Profile Contact Information * First Name Ayesha * Last Name Aziz" at bounding box center [749, 358] width 1499 height 717
type input "03246664862"
click at [859, 677] on button "Save" at bounding box center [848, 682] width 69 height 31
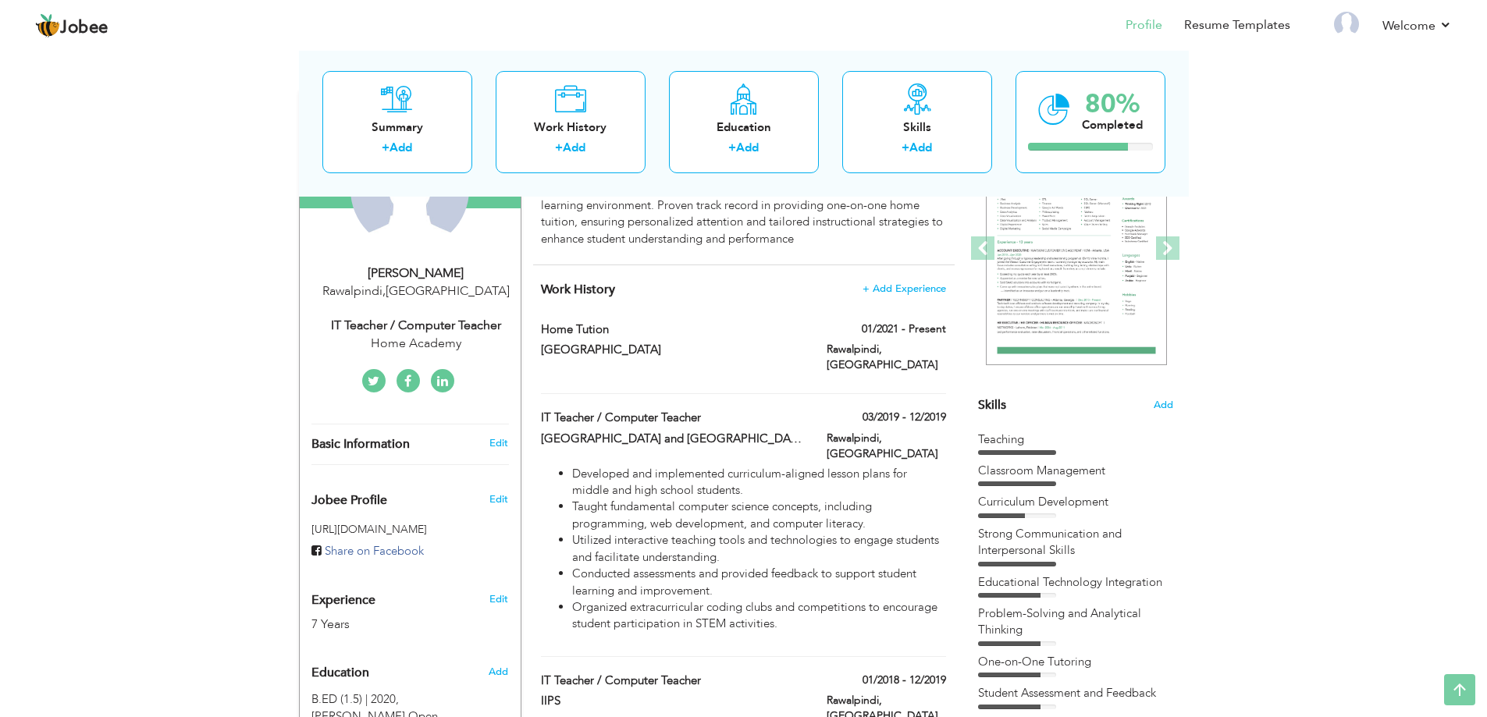
scroll to position [0, 0]
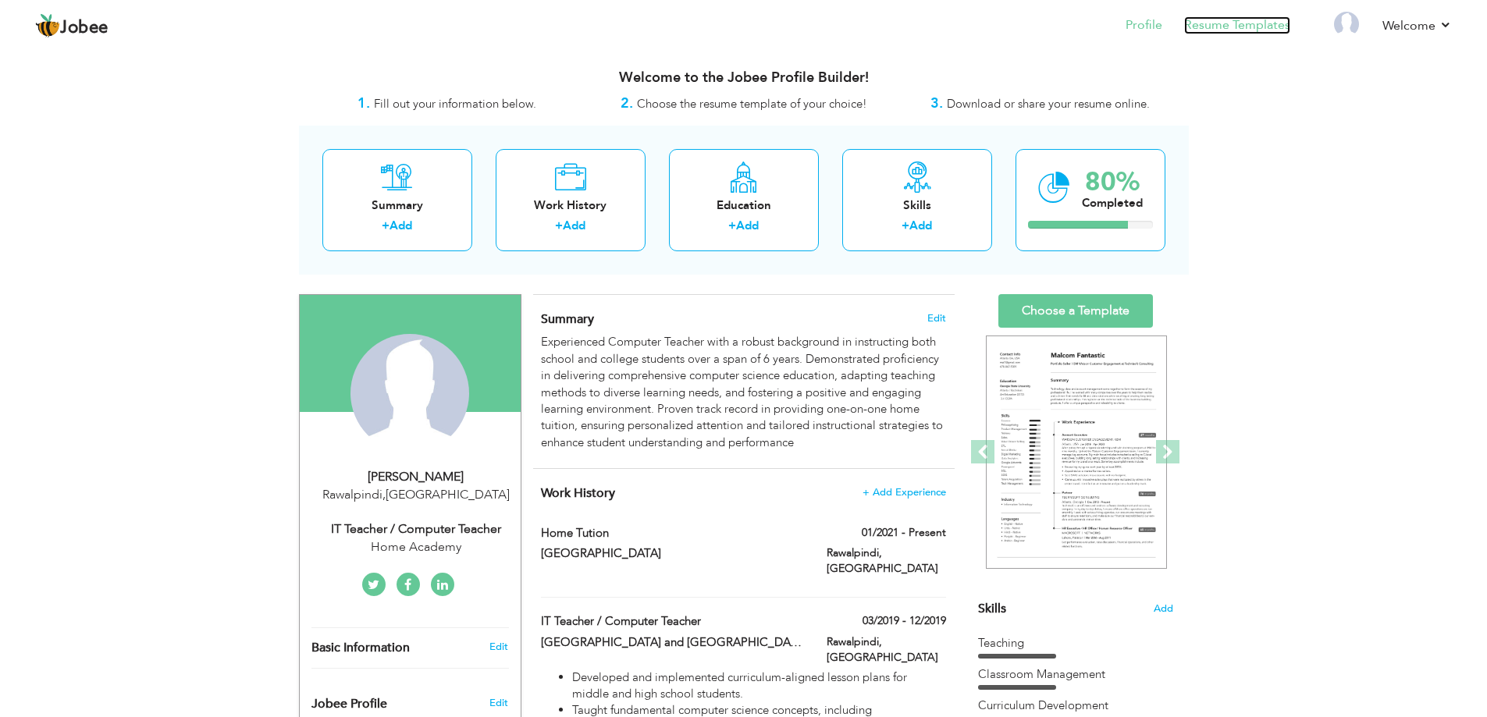
click at [1229, 31] on link "Resume Templates" at bounding box center [1237, 25] width 106 height 18
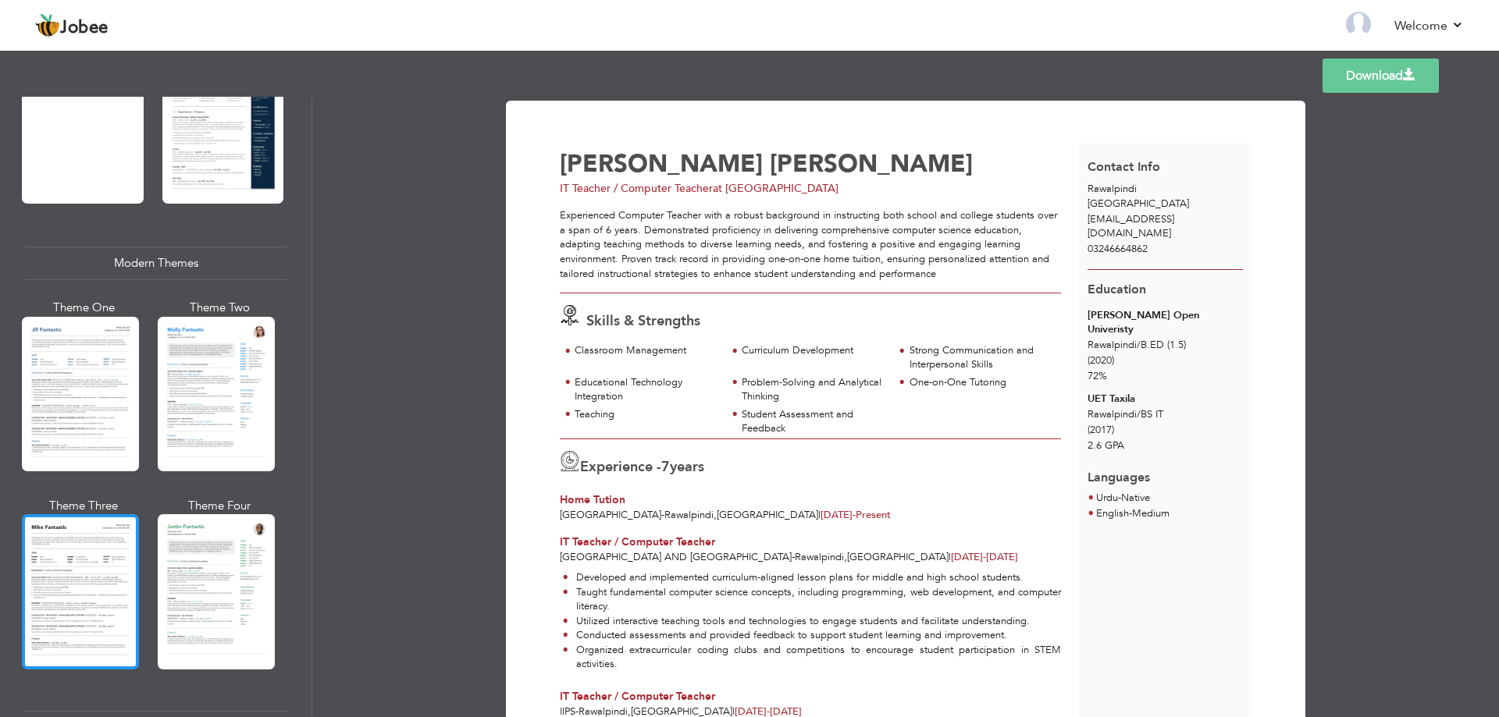
scroll to position [625, 0]
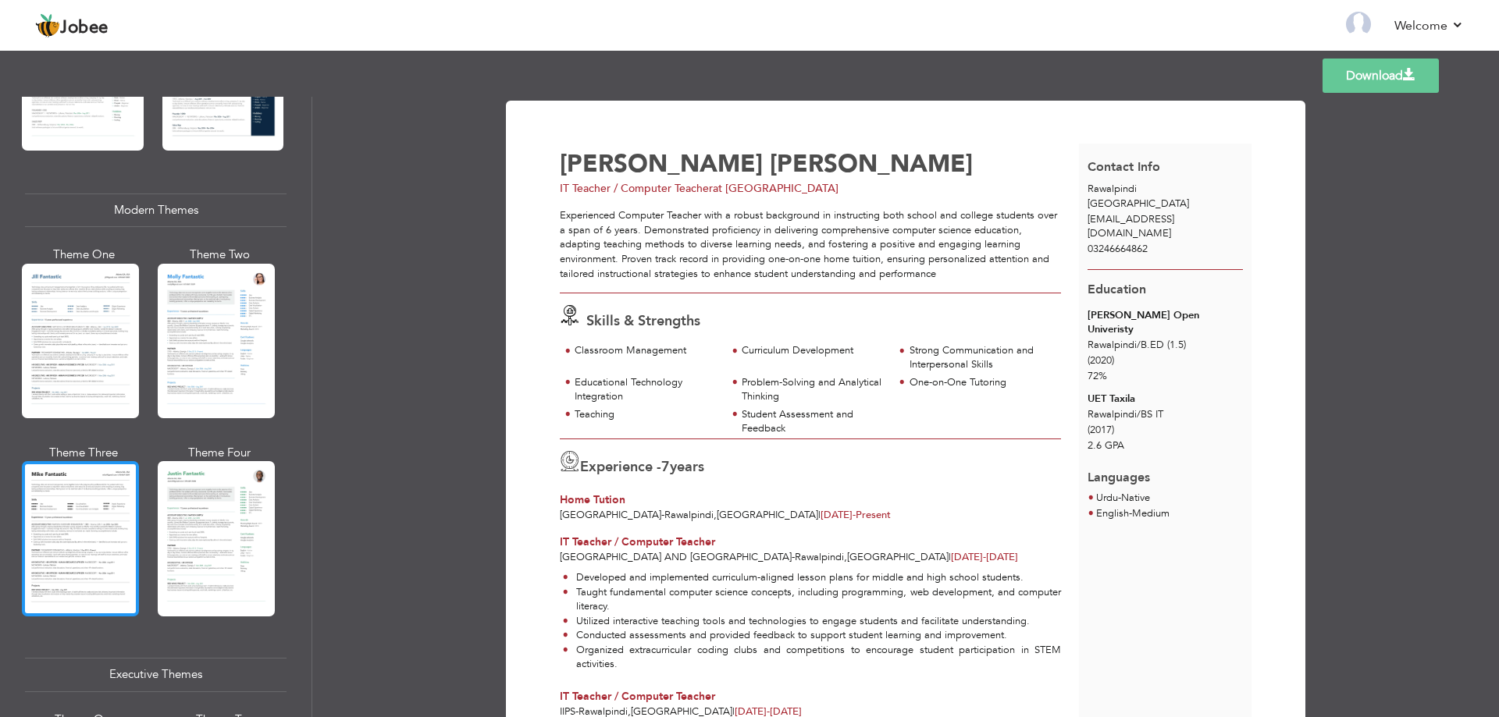
click at [94, 575] on div at bounding box center [80, 538] width 117 height 155
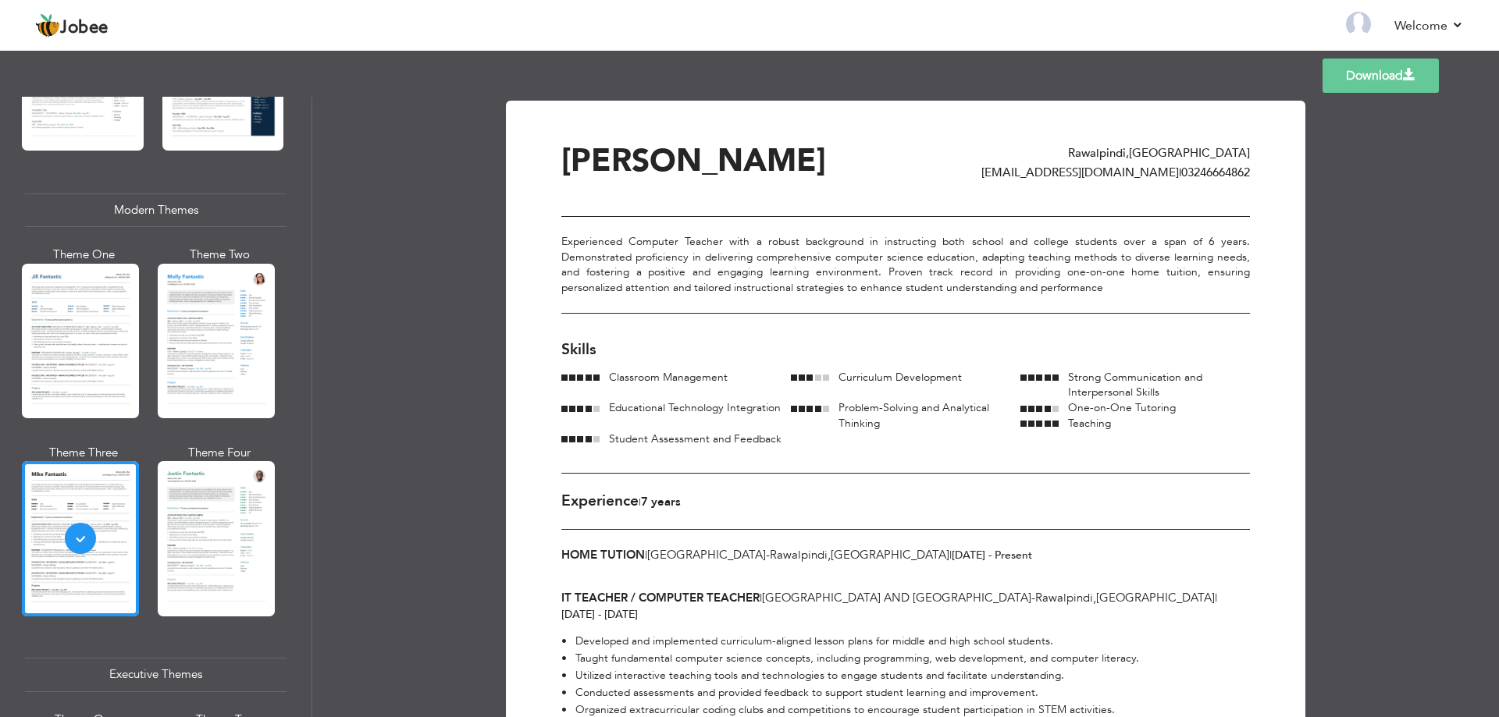
click at [1408, 80] on span at bounding box center [1409, 75] width 12 height 12
click at [1149, 23] on link "Back to Profile" at bounding box center [1133, 25] width 82 height 18
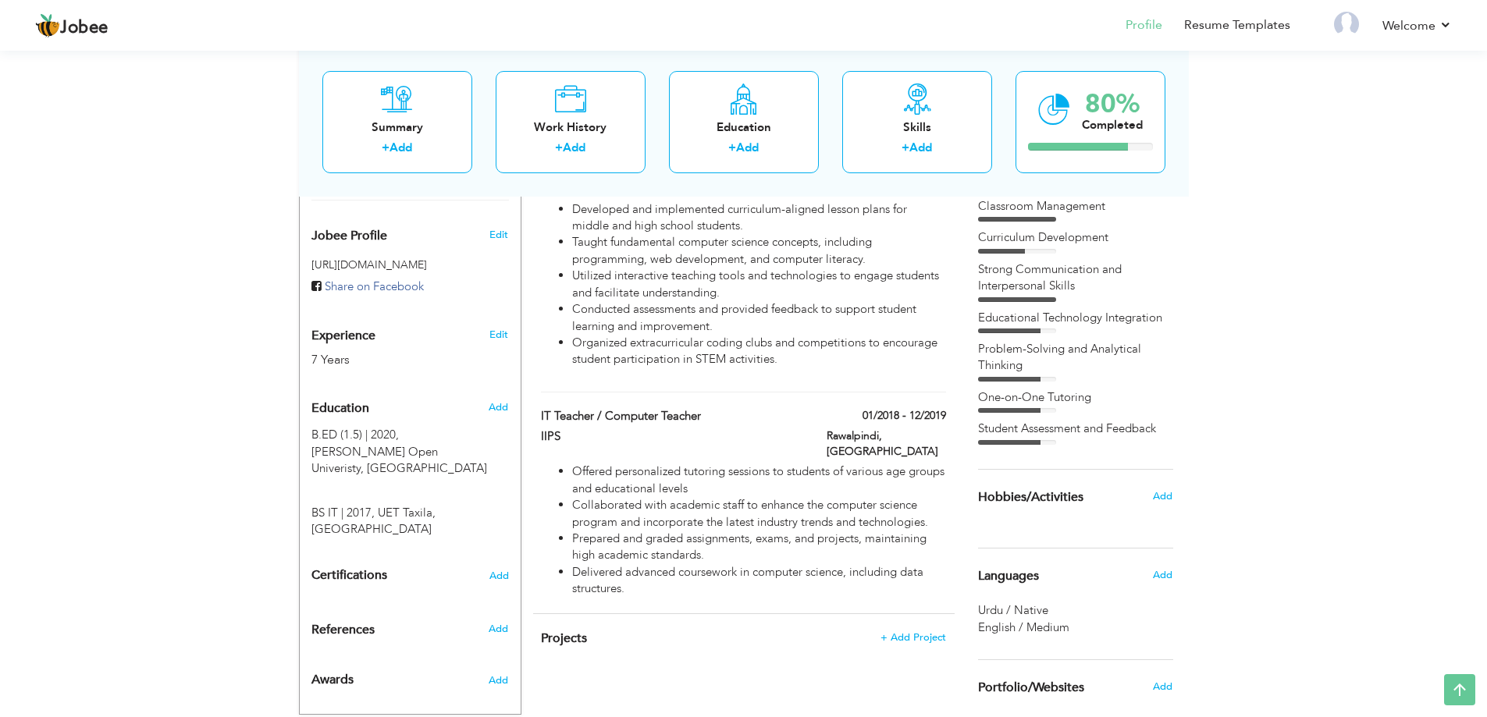
scroll to position [390, 0]
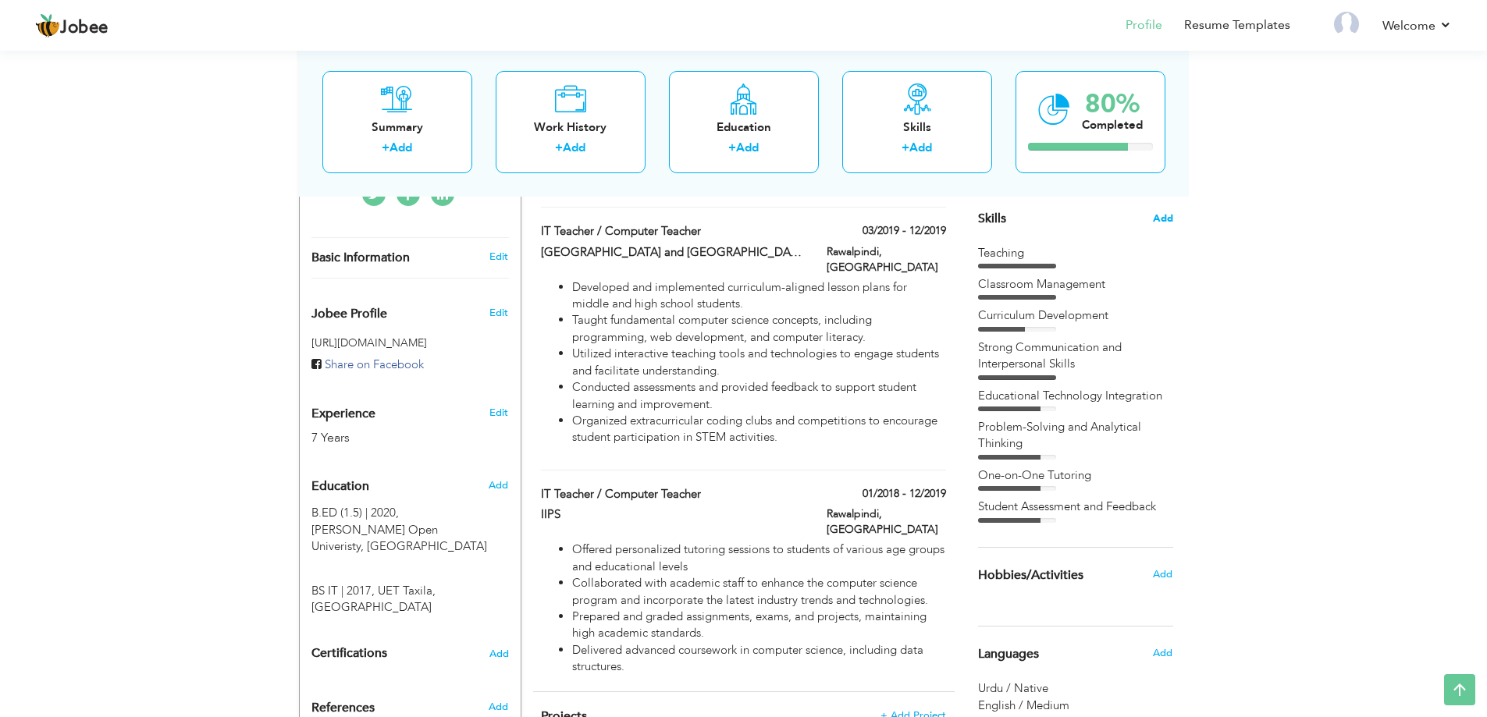
click at [1162, 219] on span "Add" at bounding box center [1163, 219] width 20 height 15
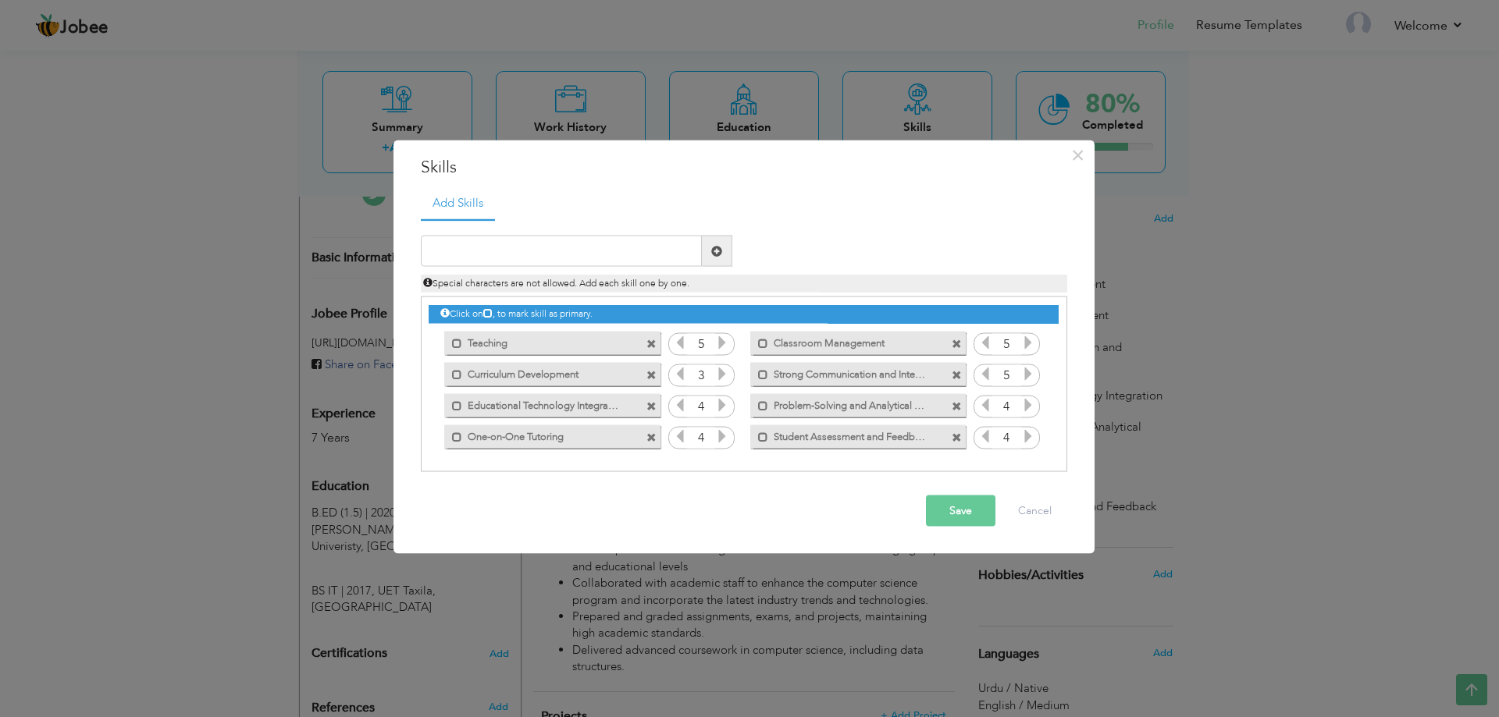
click at [651, 378] on span at bounding box center [651, 375] width 10 height 10
click at [952, 507] on button "Save" at bounding box center [960, 511] width 69 height 31
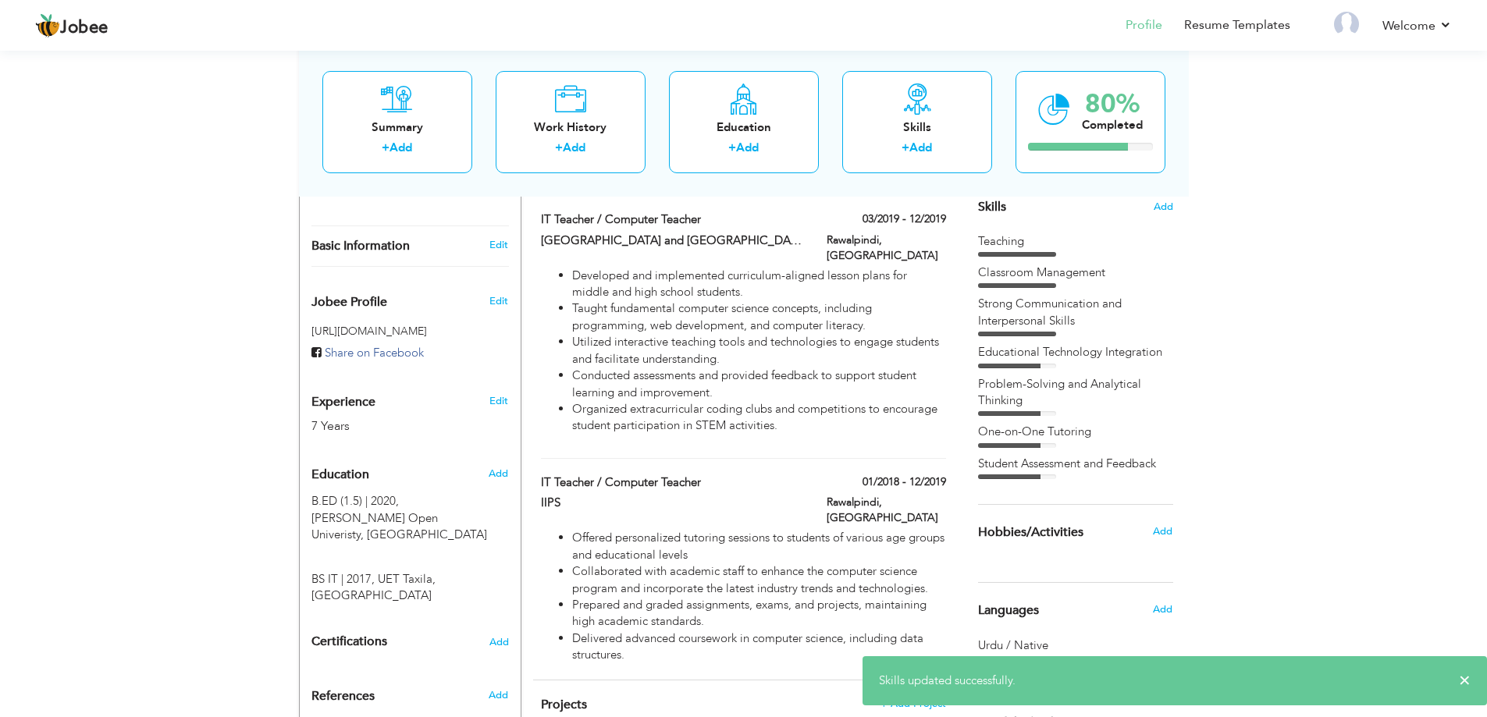
scroll to position [197, 0]
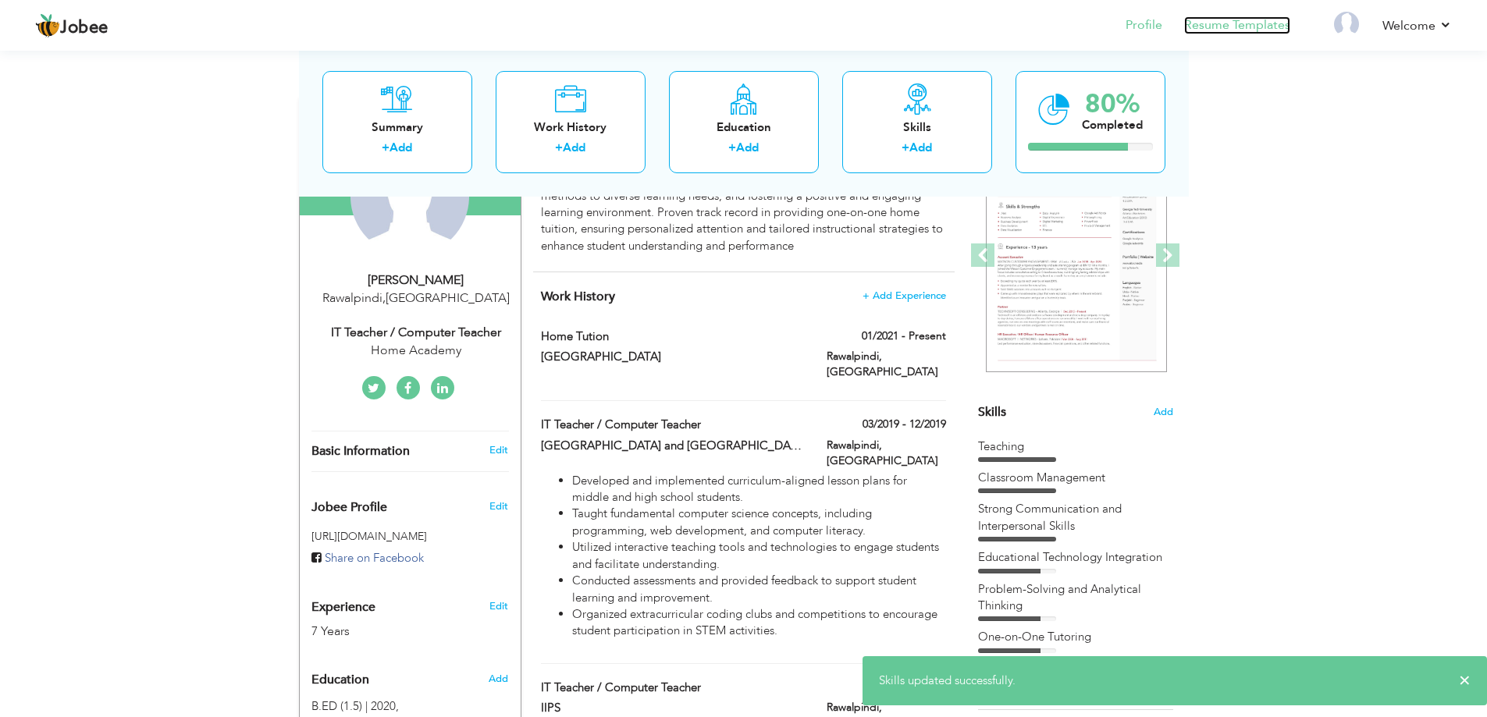
click at [1240, 28] on link "Resume Templates" at bounding box center [1237, 25] width 106 height 18
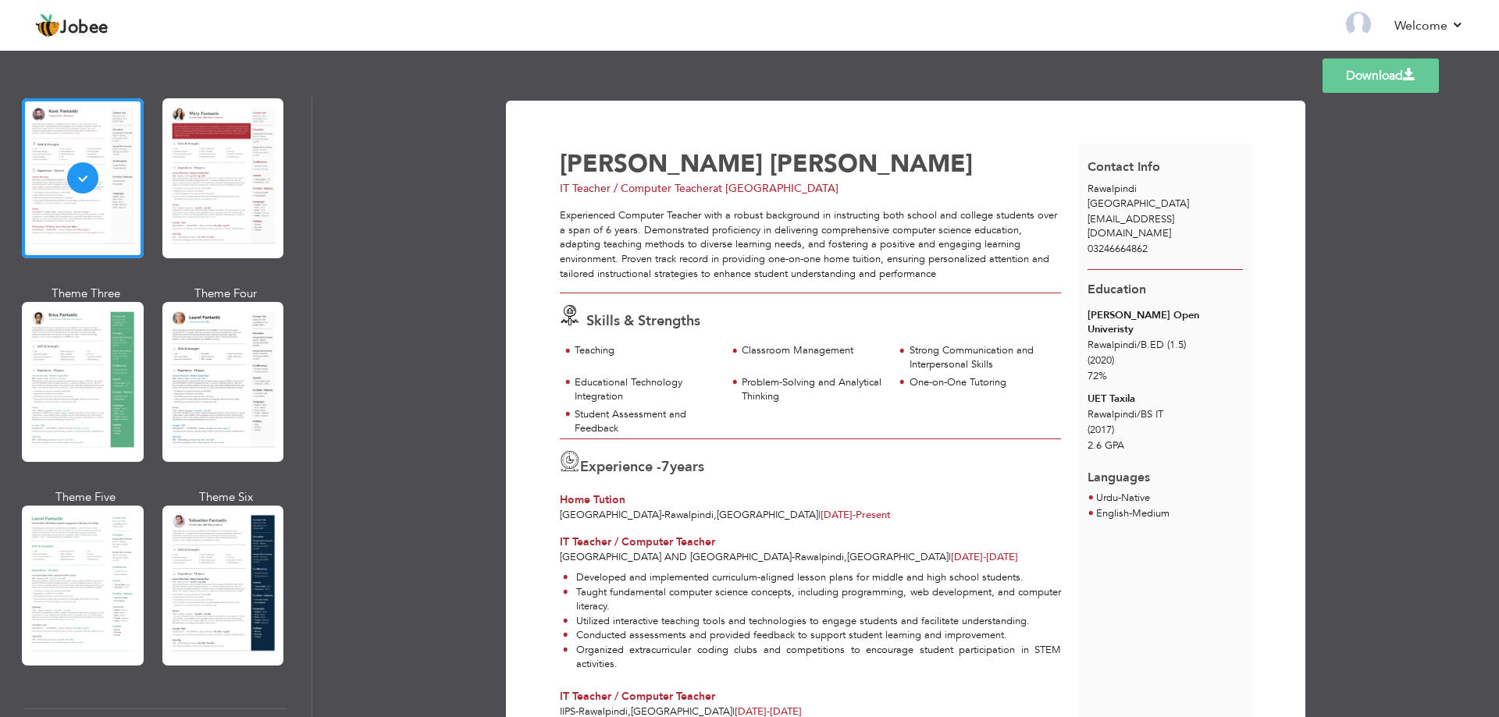
scroll to position [546, 0]
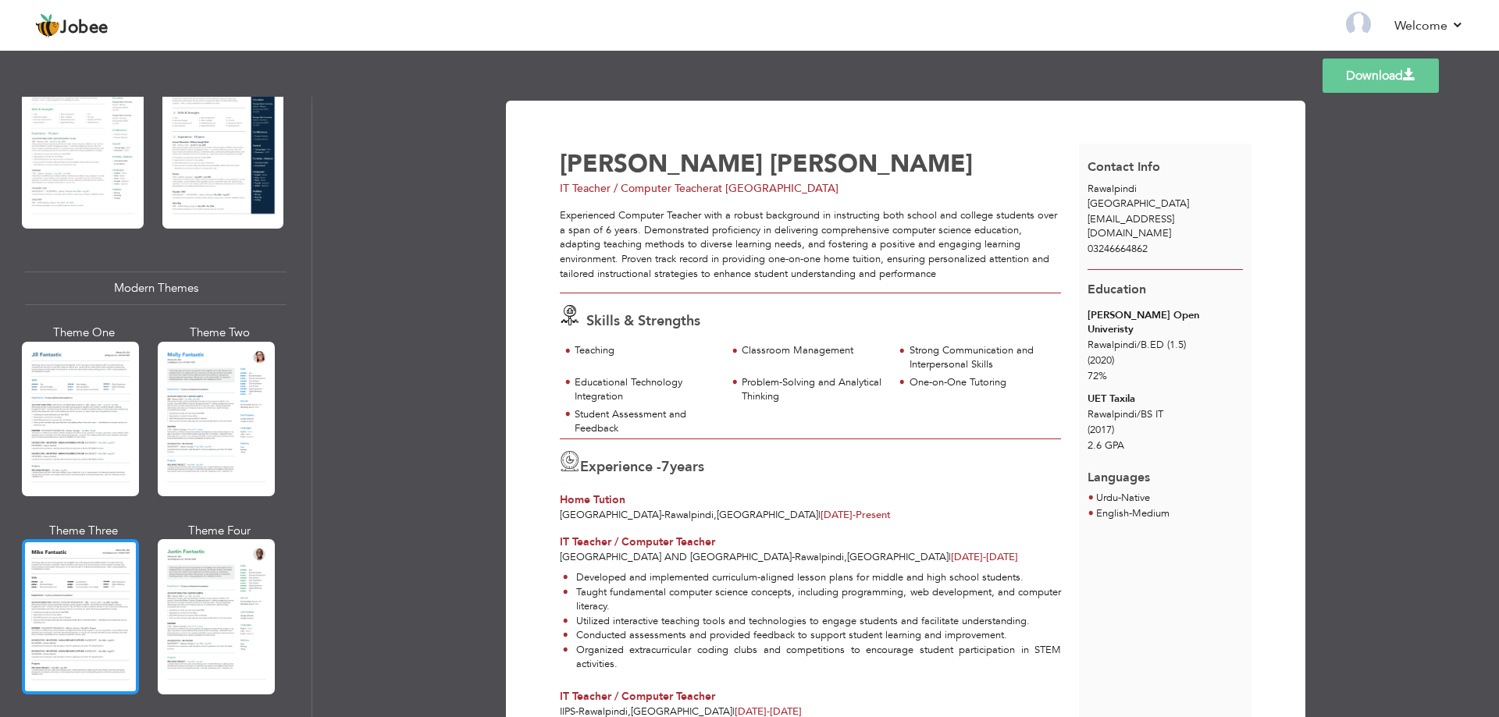
click at [95, 564] on div at bounding box center [80, 616] width 117 height 155
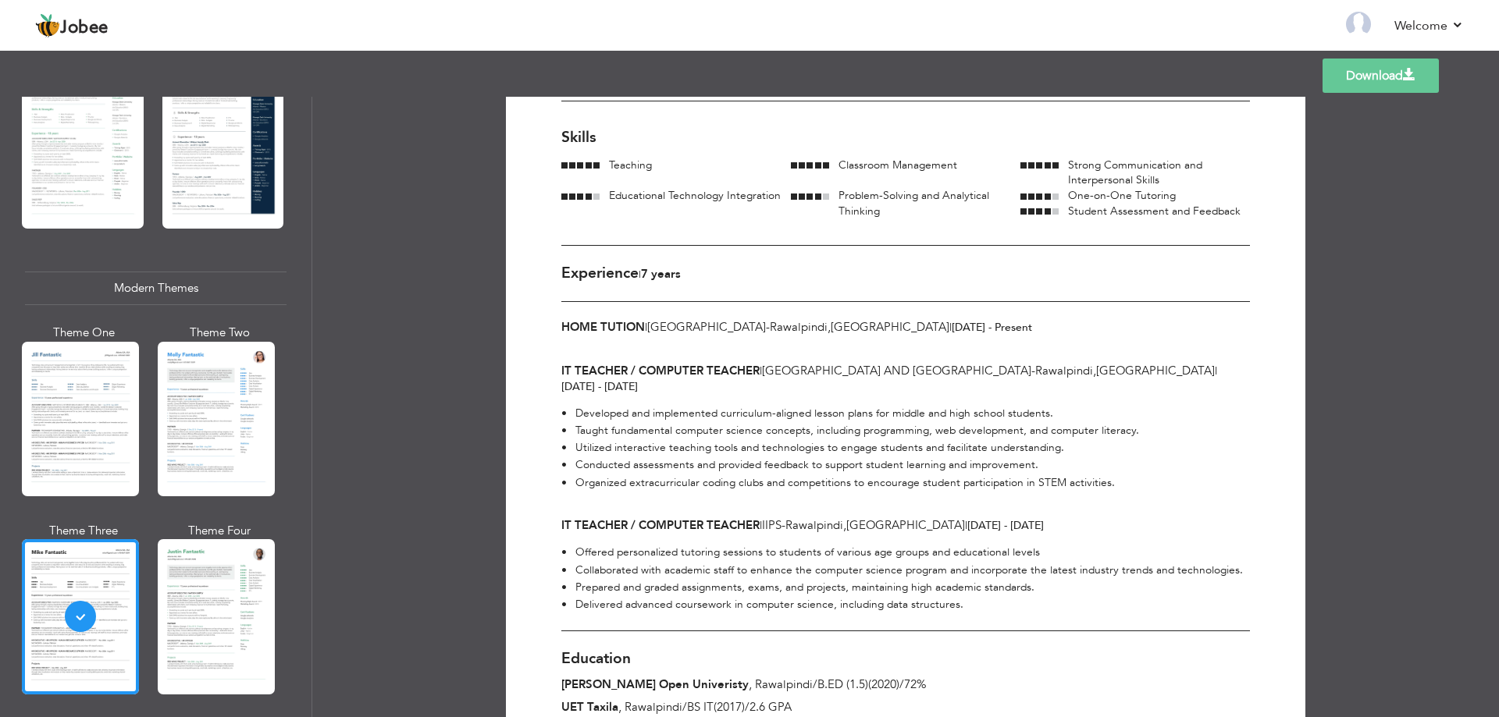
scroll to position [0, 0]
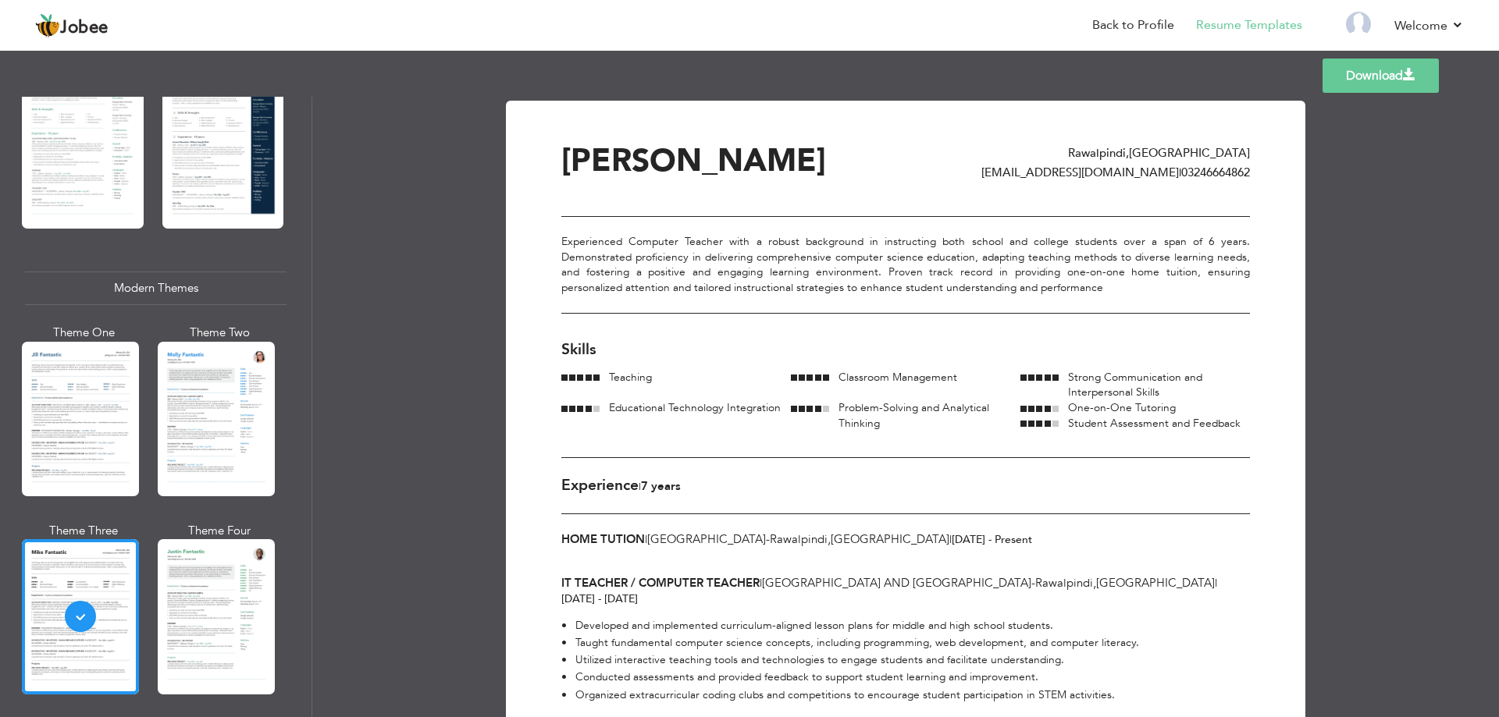
click at [1390, 72] on link "Download" at bounding box center [1380, 76] width 116 height 34
